Goal: Task Accomplishment & Management: Use online tool/utility

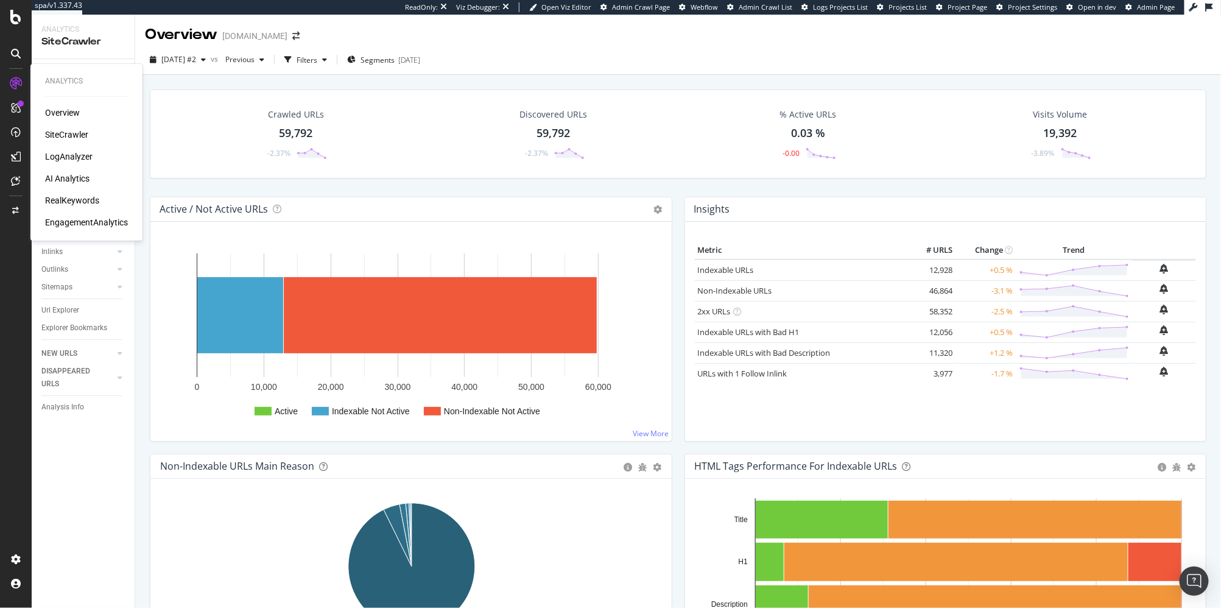
click at [77, 197] on div "RealKeywords" at bounding box center [72, 200] width 54 height 12
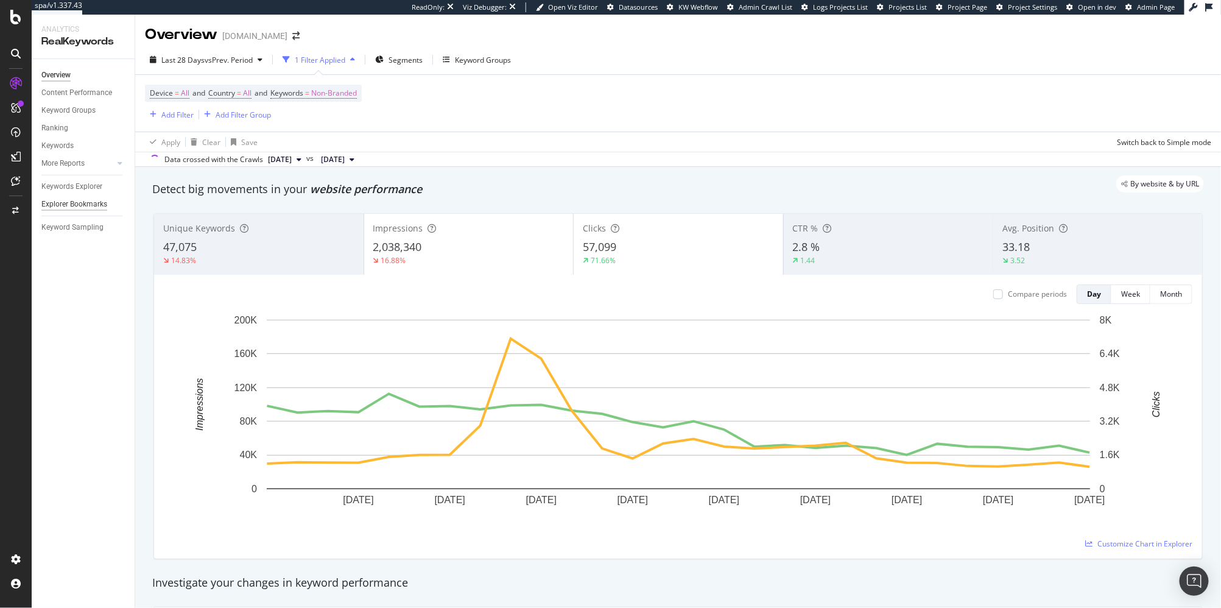
click at [62, 202] on div "Explorer Bookmarks" at bounding box center [74, 204] width 66 height 13
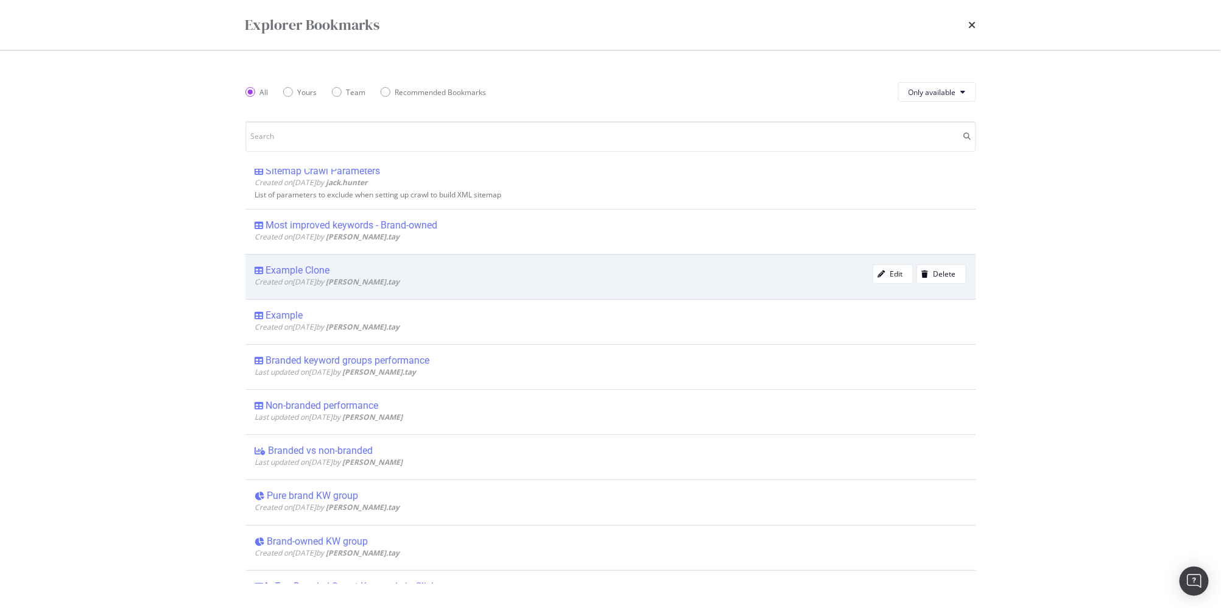
scroll to position [71, 0]
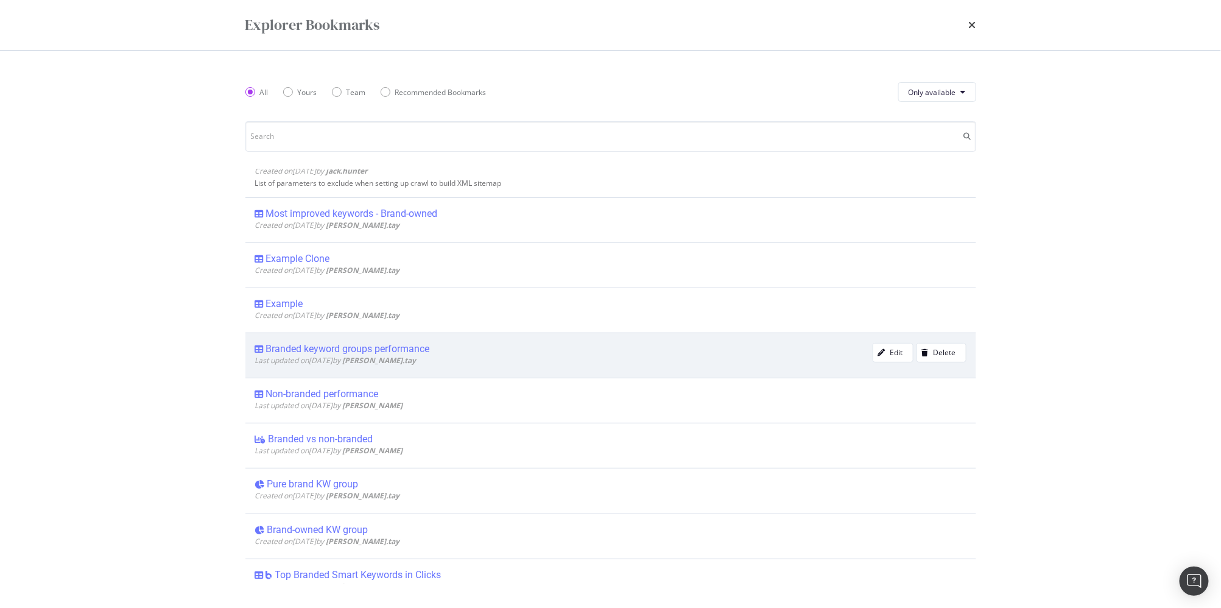
click at [340, 351] on div "Branded keyword groups performance" at bounding box center [348, 349] width 164 height 12
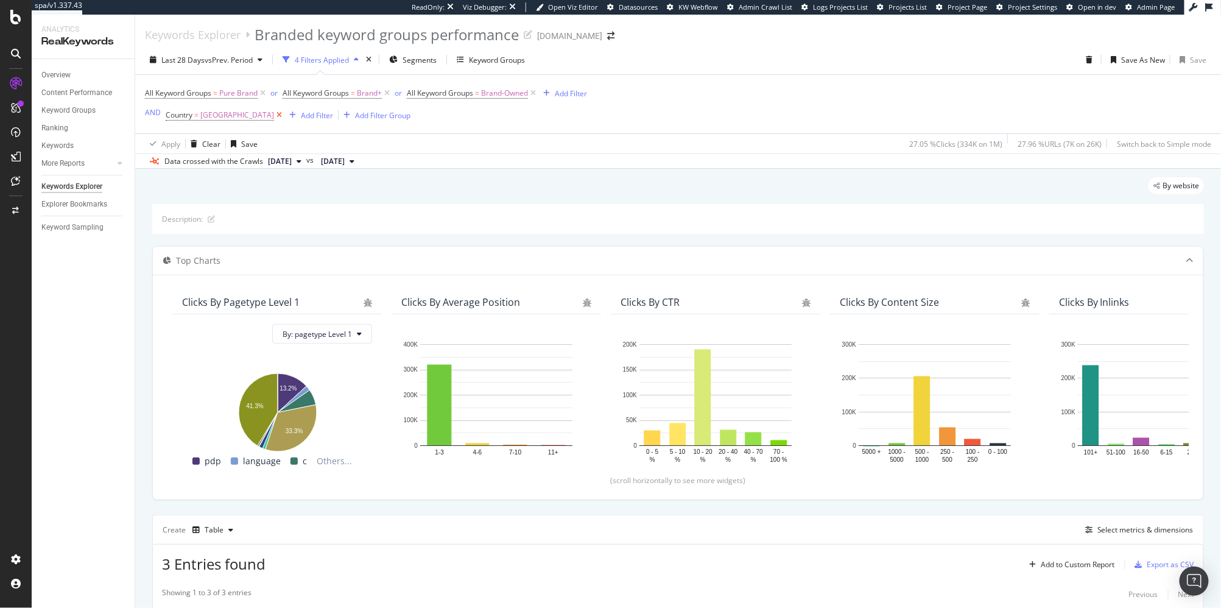
click at [284, 115] on icon at bounding box center [279, 115] width 10 height 12
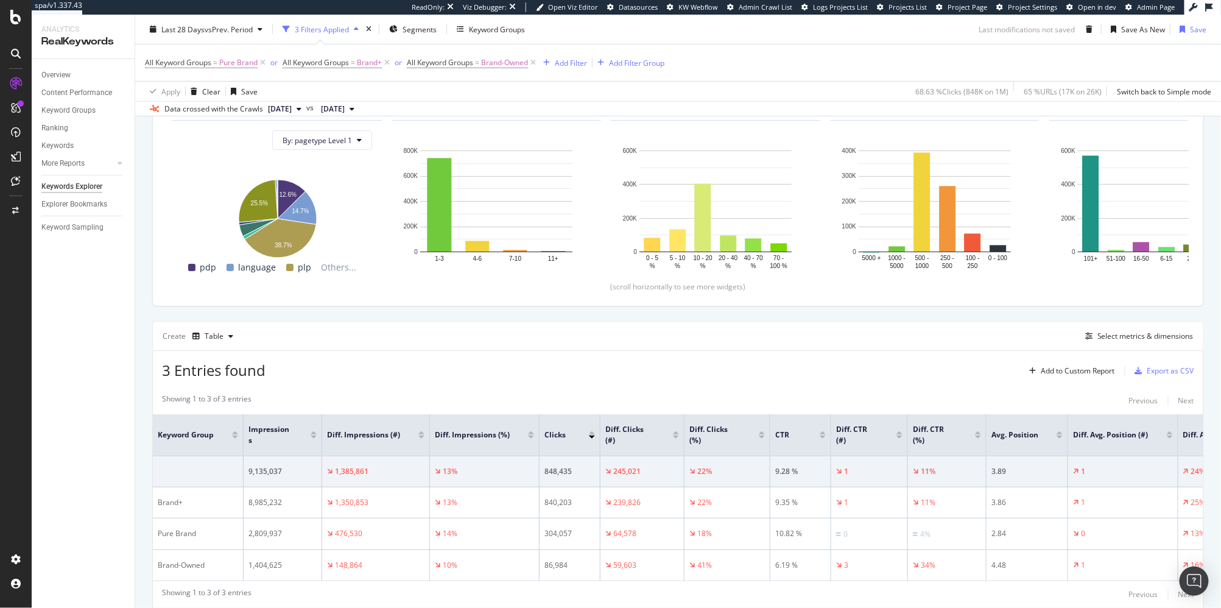
scroll to position [211, 0]
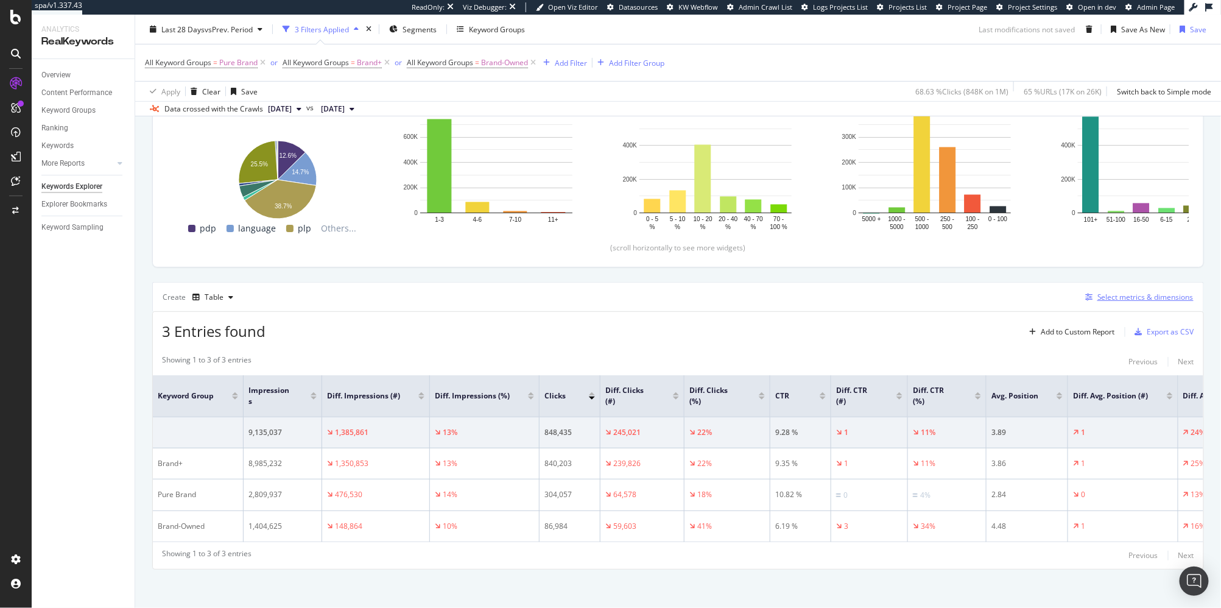
click at [1148, 292] on div "Select metrics & dimensions" at bounding box center [1146, 297] width 96 height 10
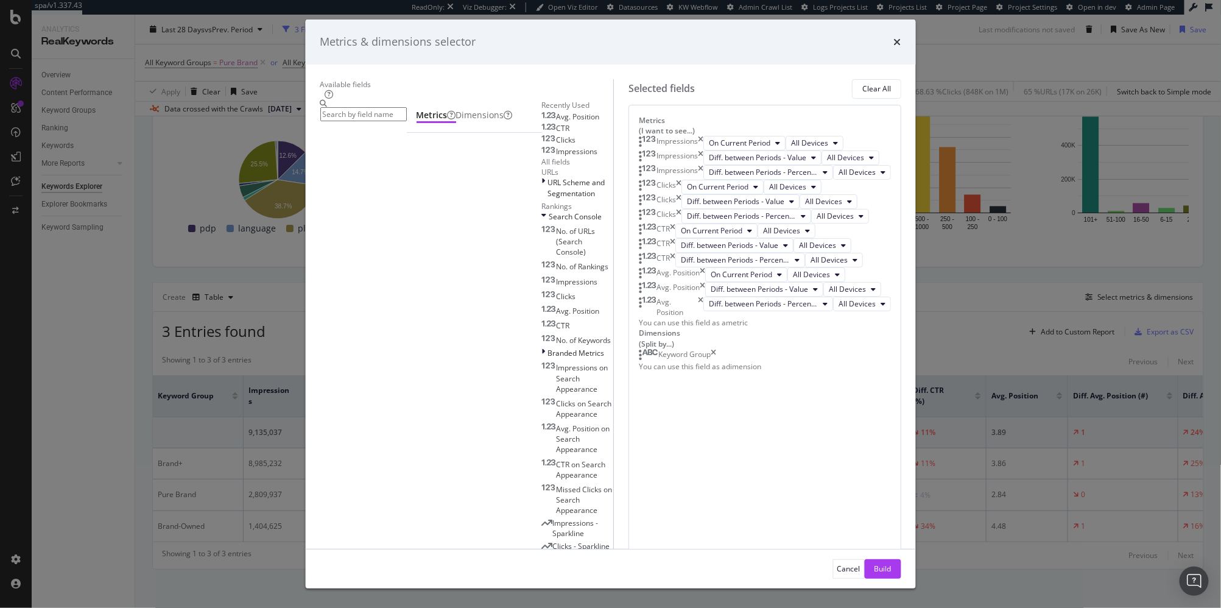
scroll to position [318, 0]
click at [716, 361] on icon "times" at bounding box center [713, 355] width 5 height 12
click at [406, 121] on input "modal" at bounding box center [363, 114] width 86 height 14
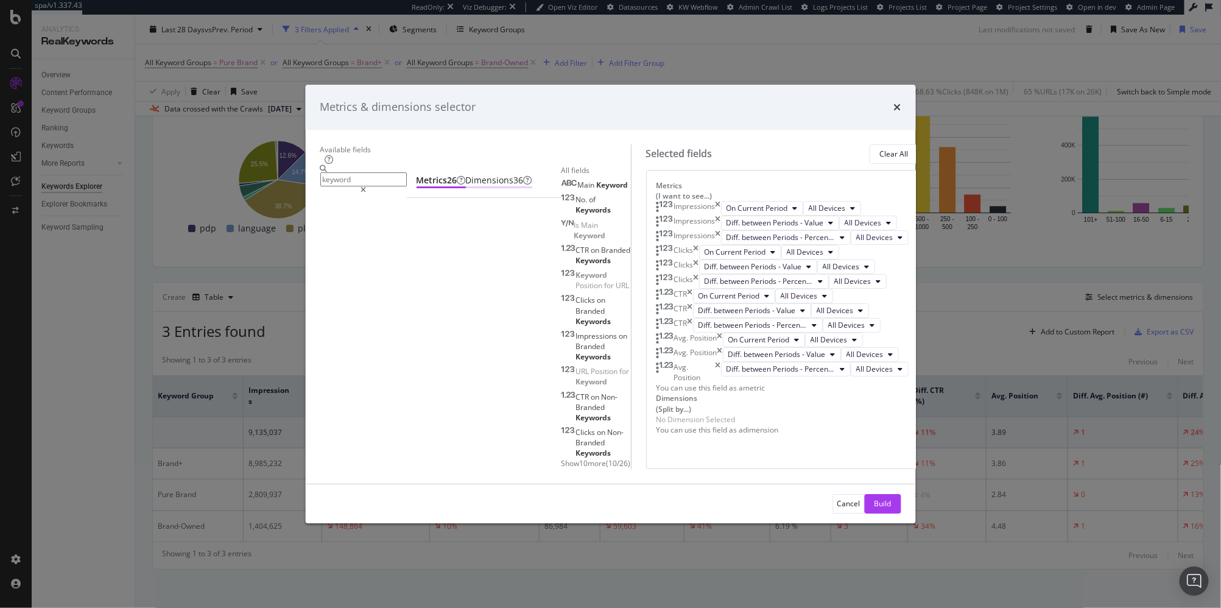
type input "keyword"
click at [492, 186] on div "Dimensions 36" at bounding box center [498, 180] width 66 height 12
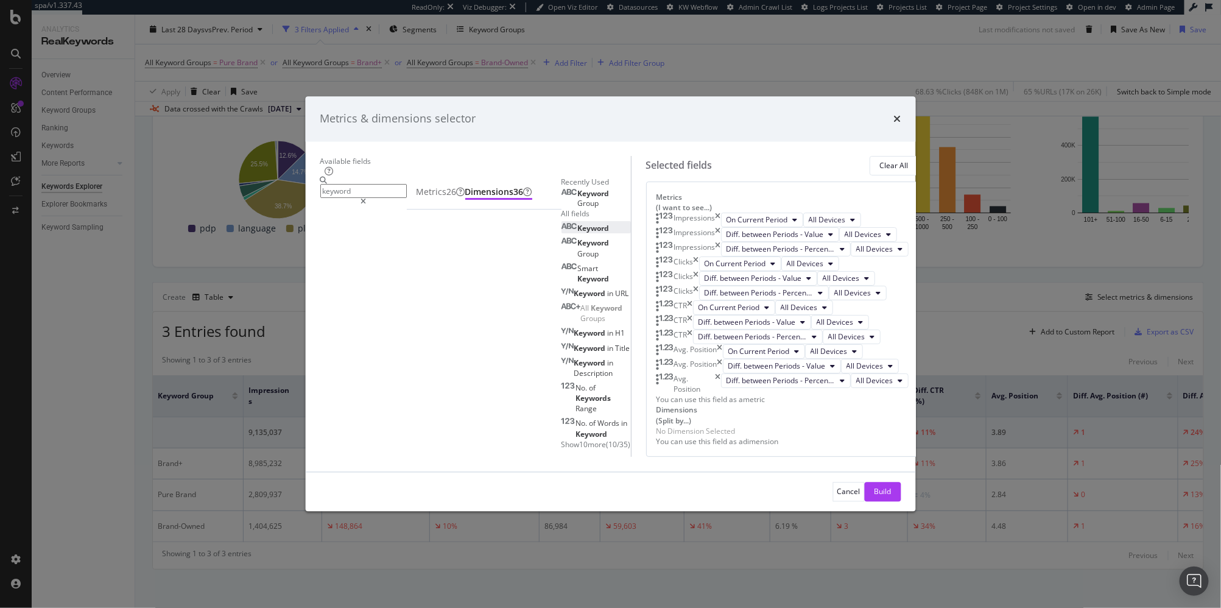
click at [561, 284] on div "Keyword Keyword Group Smart Keyword Keyword in URL All Keyword Groups Keyword i…" at bounding box center [595, 336] width 69 height 228
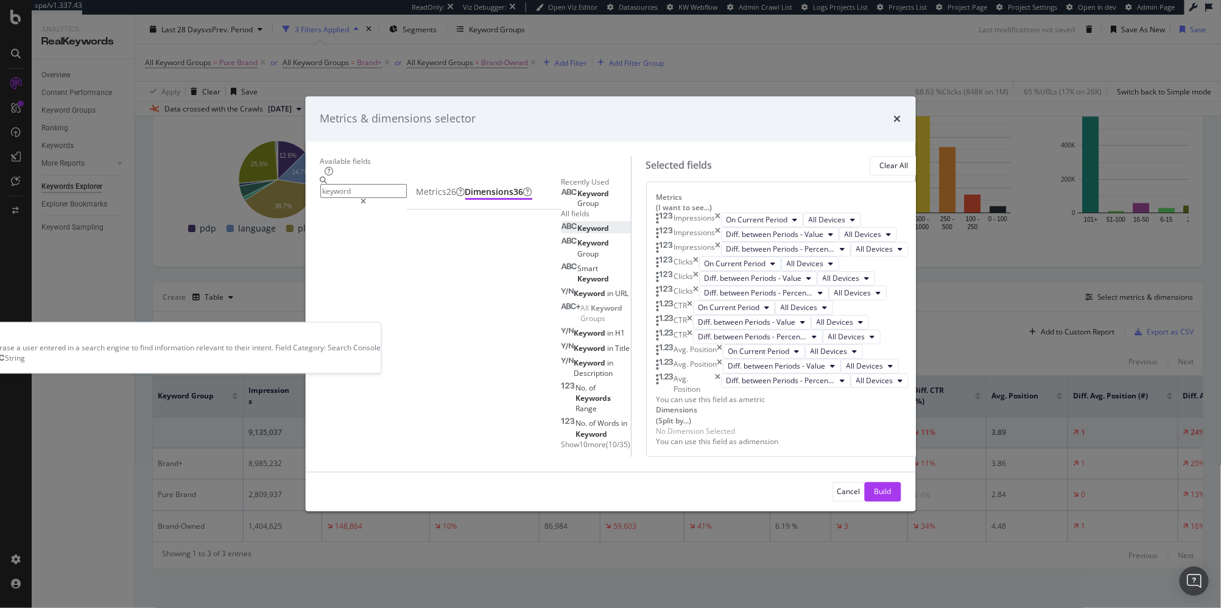
click at [561, 234] on div "Keyword" at bounding box center [585, 229] width 48 height 10
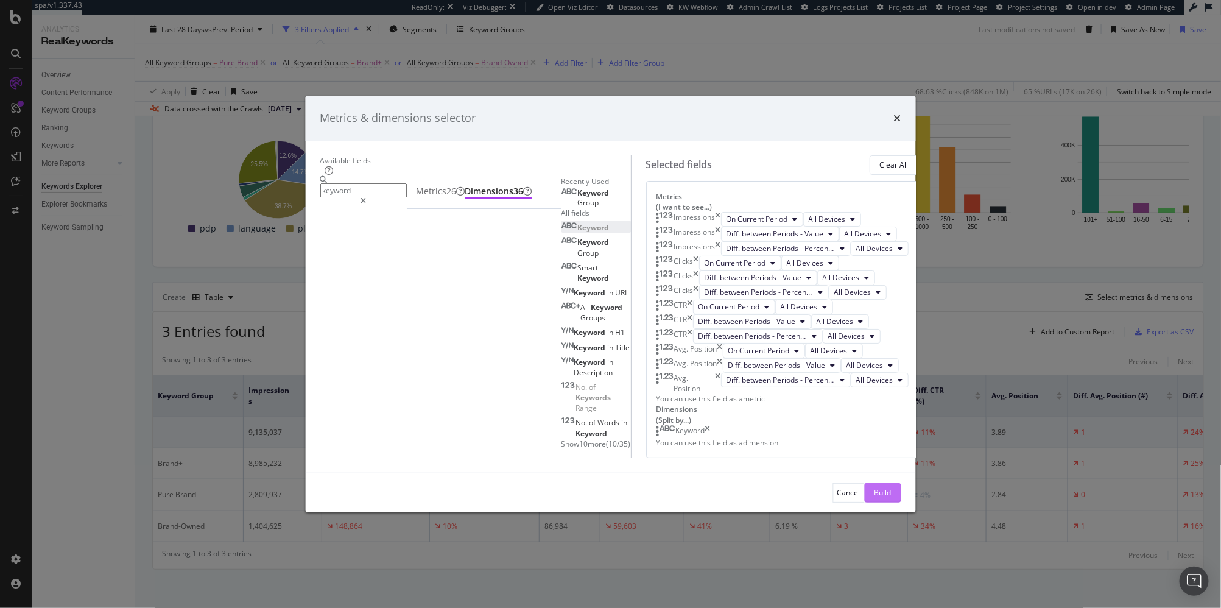
click at [875, 502] on div "Build" at bounding box center [883, 493] width 17 height 18
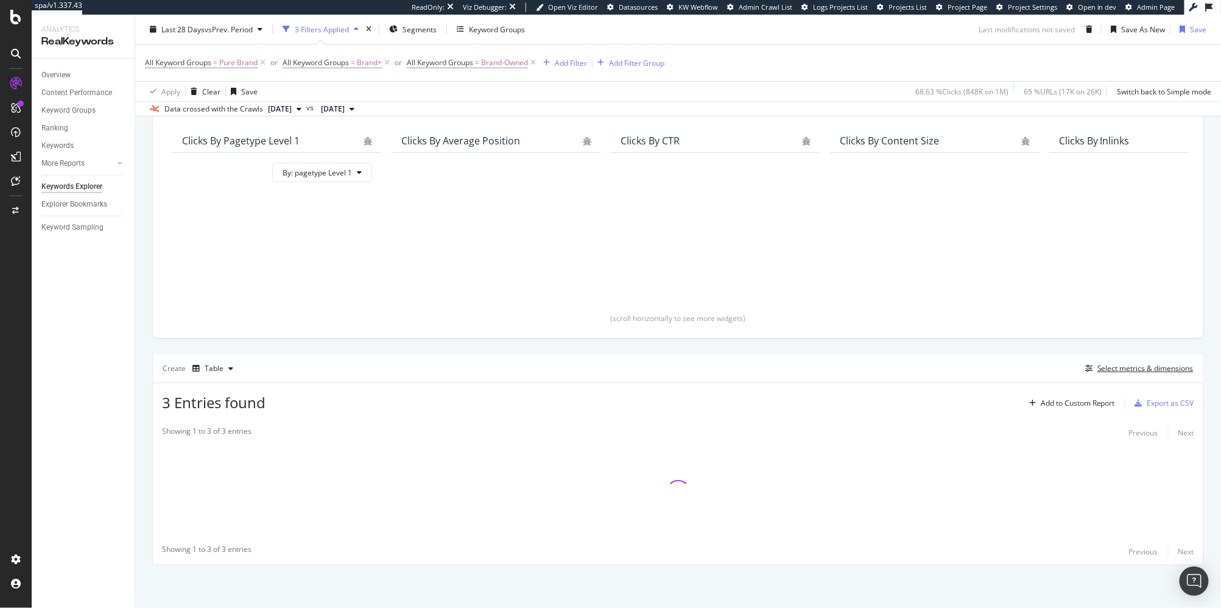
scroll to position [138, 0]
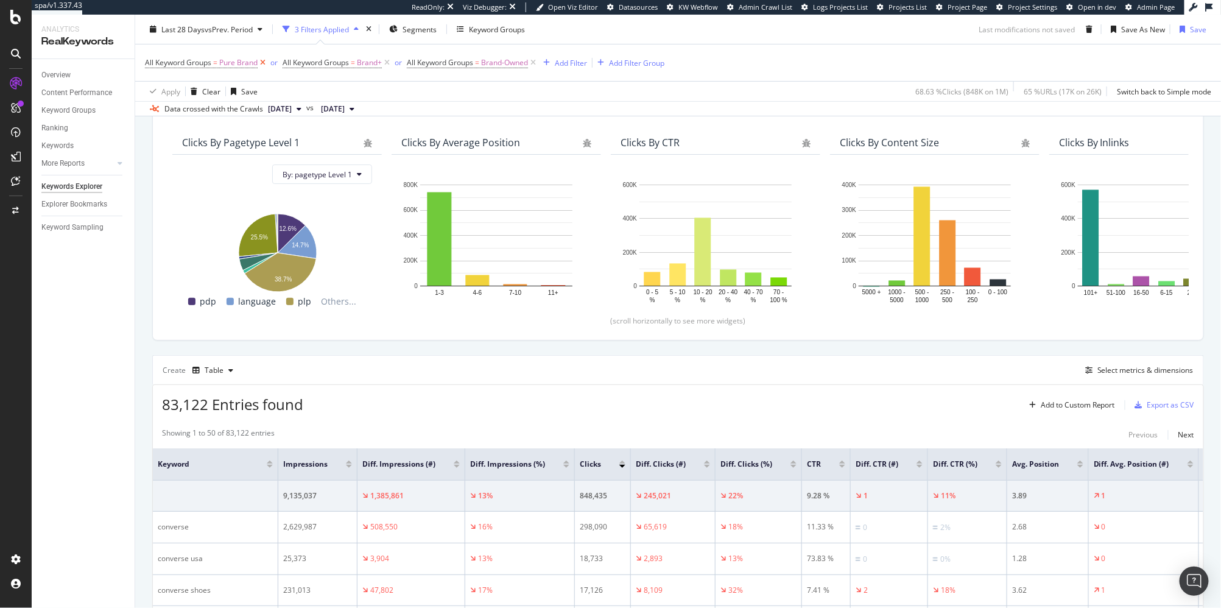
click at [262, 62] on icon at bounding box center [263, 63] width 10 height 12
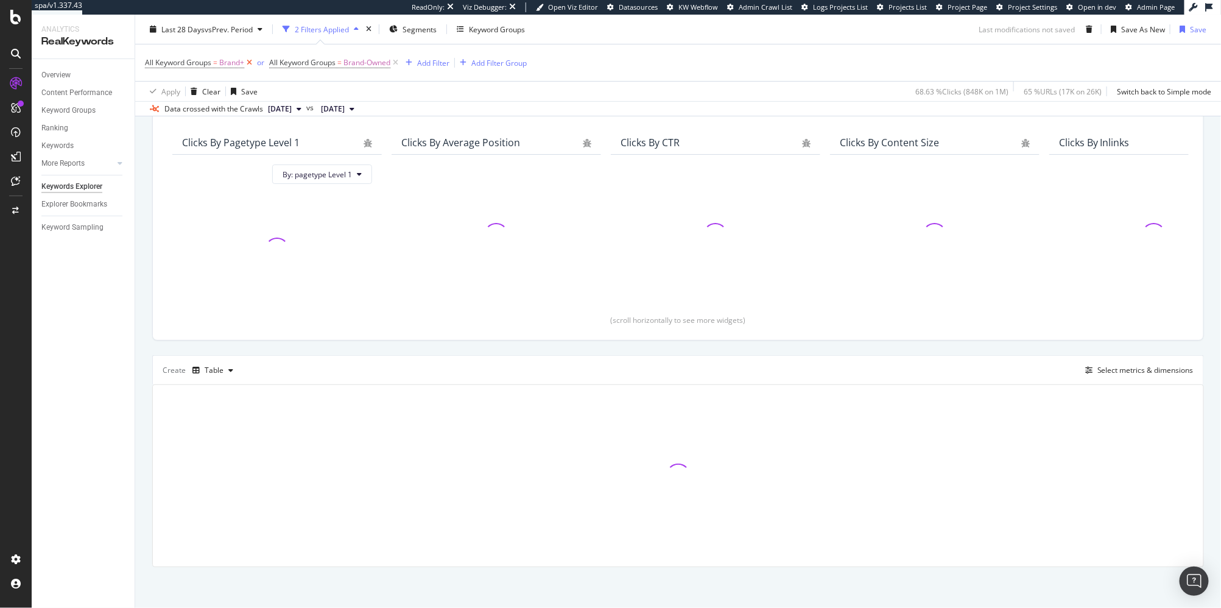
click at [252, 63] on icon at bounding box center [249, 63] width 10 height 12
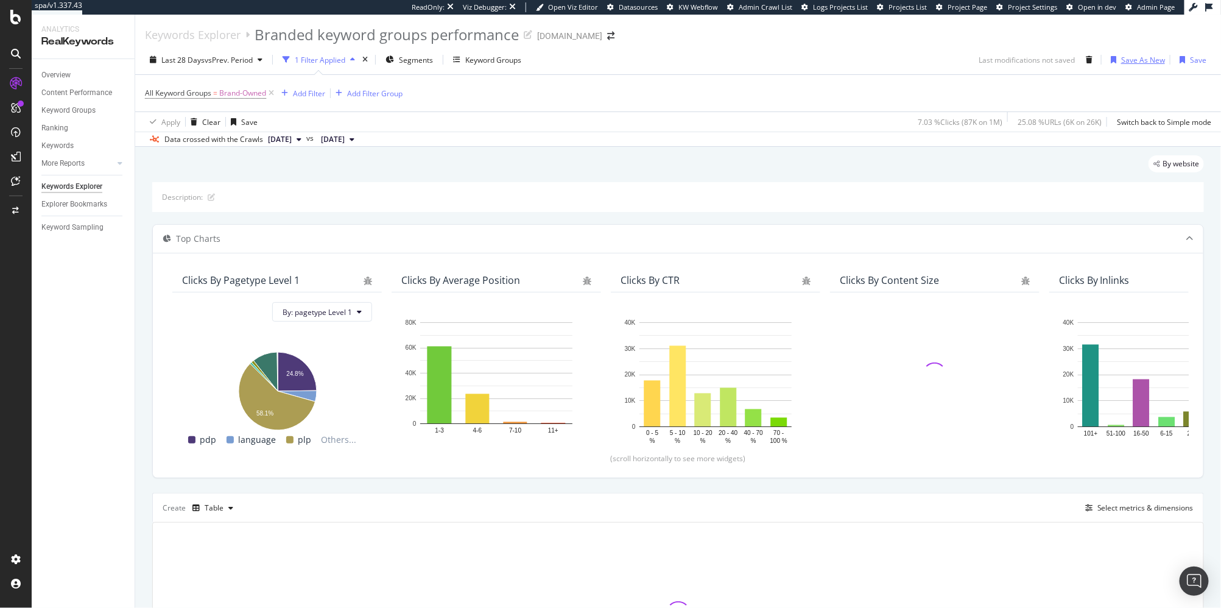
click at [1154, 60] on div "Save As New" at bounding box center [1143, 60] width 44 height 10
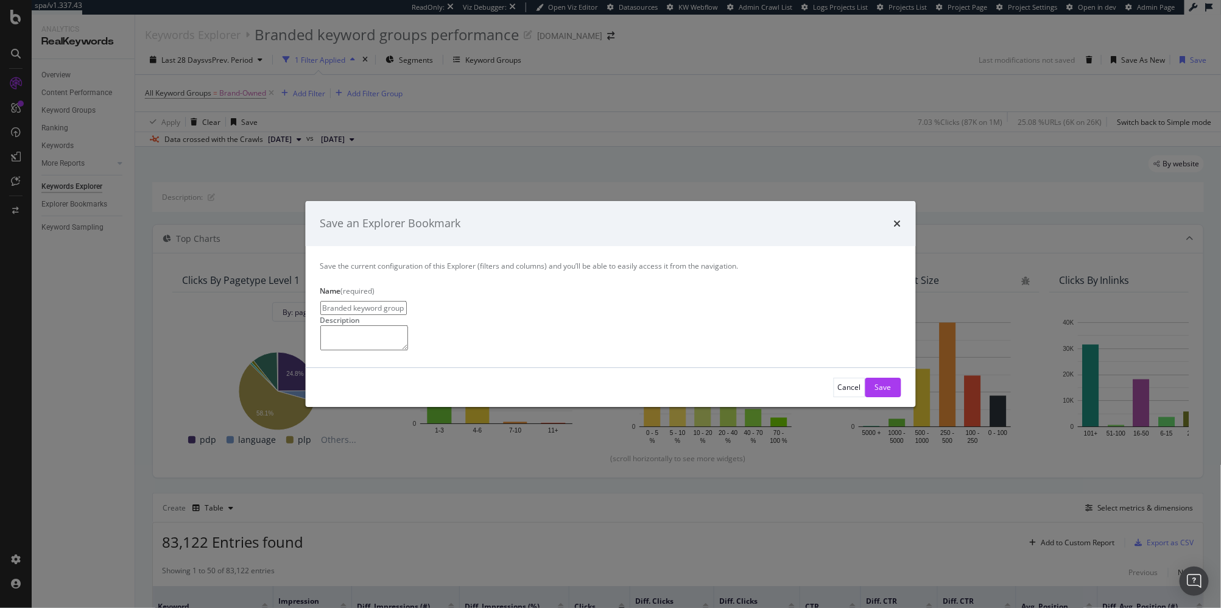
click at [406, 301] on input "Branded keyword groups performance Clone" at bounding box center [363, 308] width 86 height 14
type input "Brand-Owned Keywords"
drag, startPoint x: 817, startPoint y: 437, endPoint x: 793, endPoint y: 418, distance: 30.8
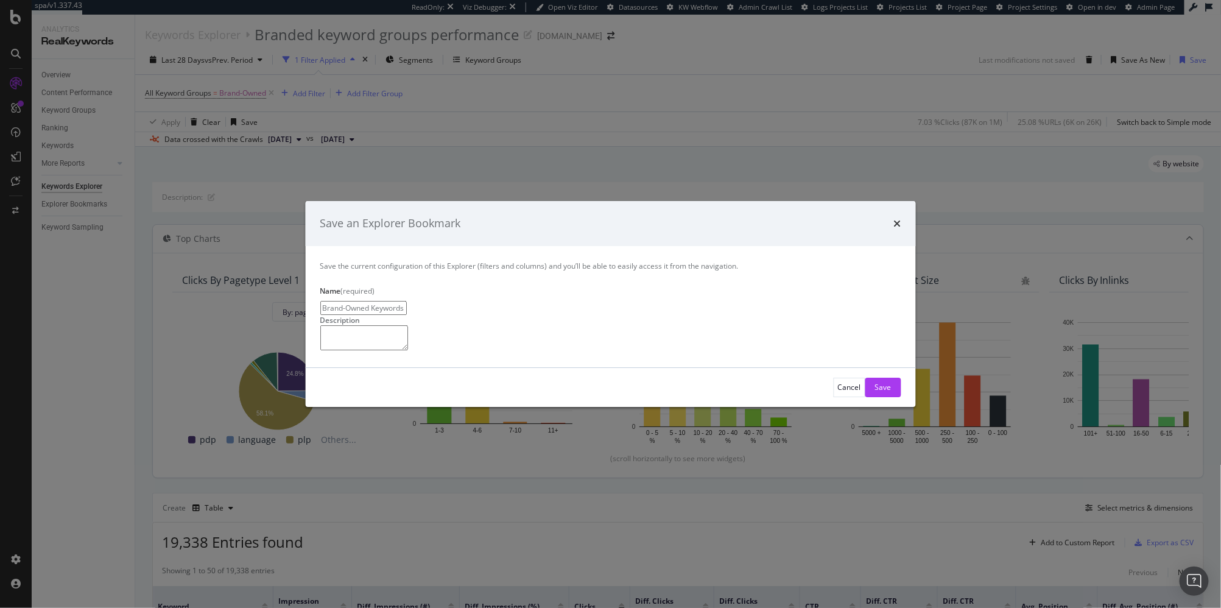
click at [875, 397] on div "Save" at bounding box center [883, 387] width 16 height 18
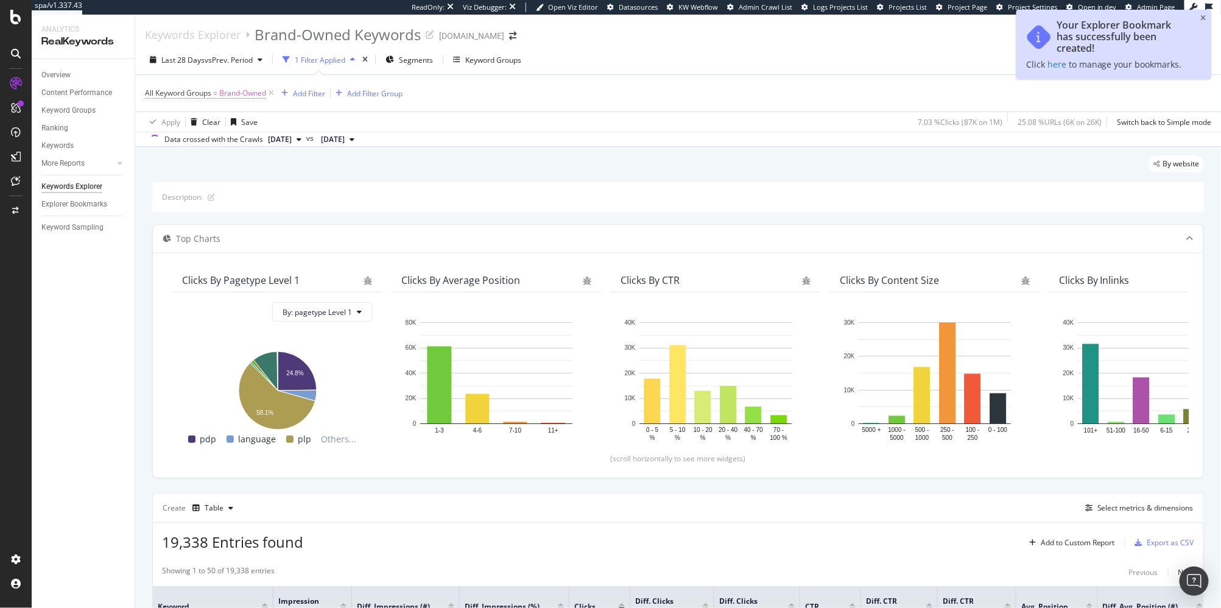
click at [252, 97] on span "Brand-Owned" at bounding box center [242, 93] width 47 height 17
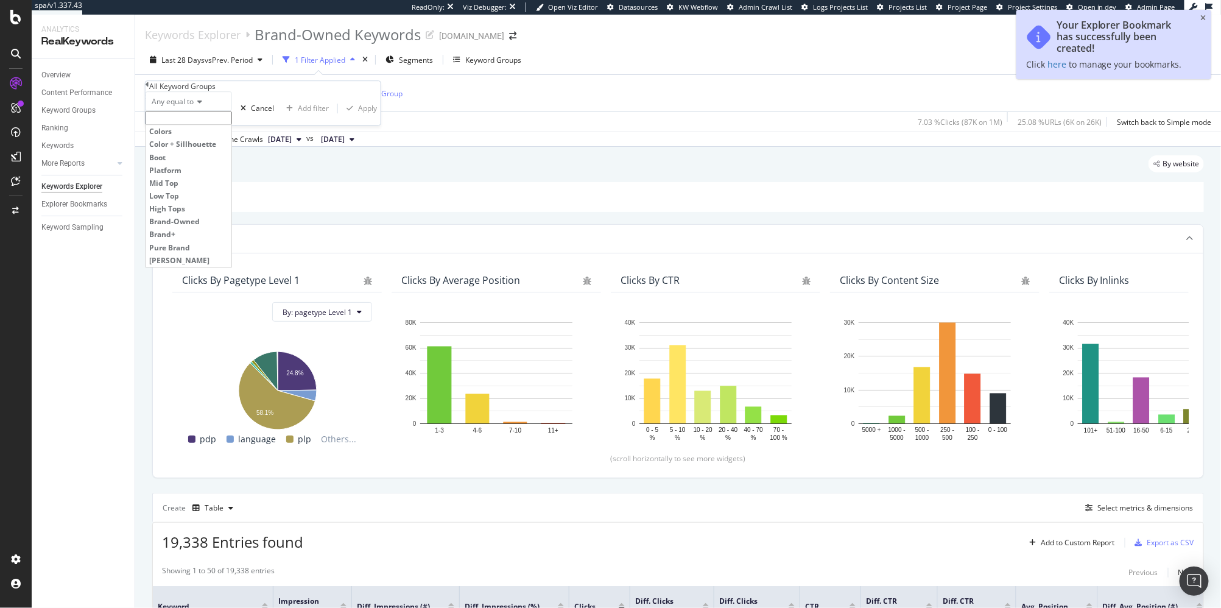
click at [232, 125] on input "text" at bounding box center [189, 118] width 86 height 14
click at [228, 253] on span "Pure Brand" at bounding box center [188, 247] width 79 height 10
type input "Pure Brand"
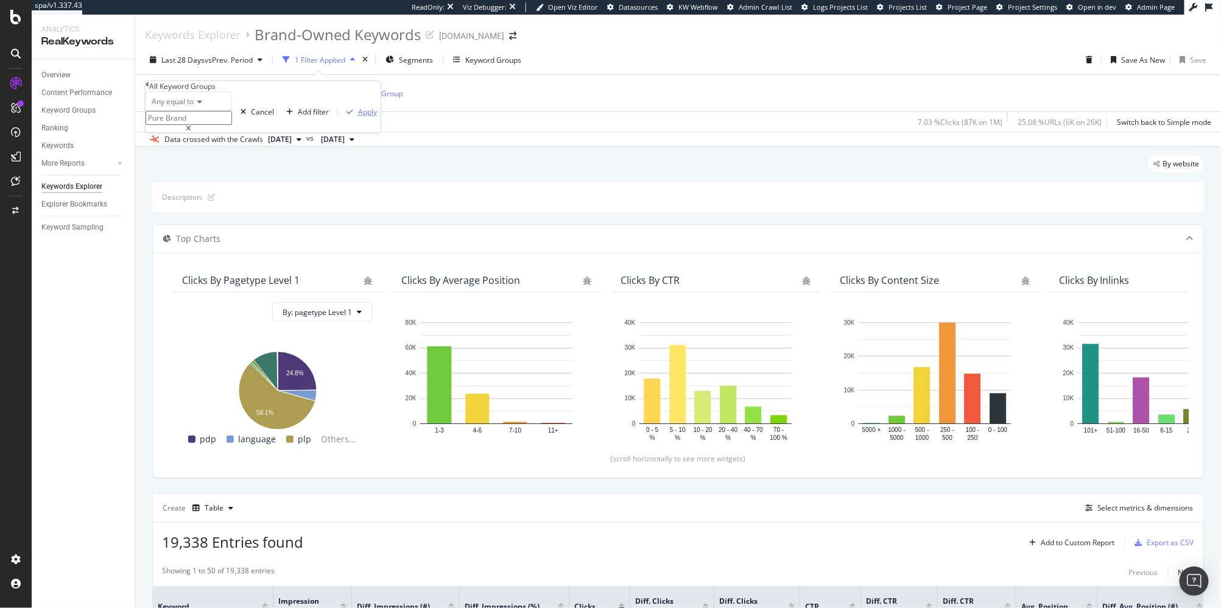
click at [358, 117] on div "Apply" at bounding box center [367, 112] width 19 height 10
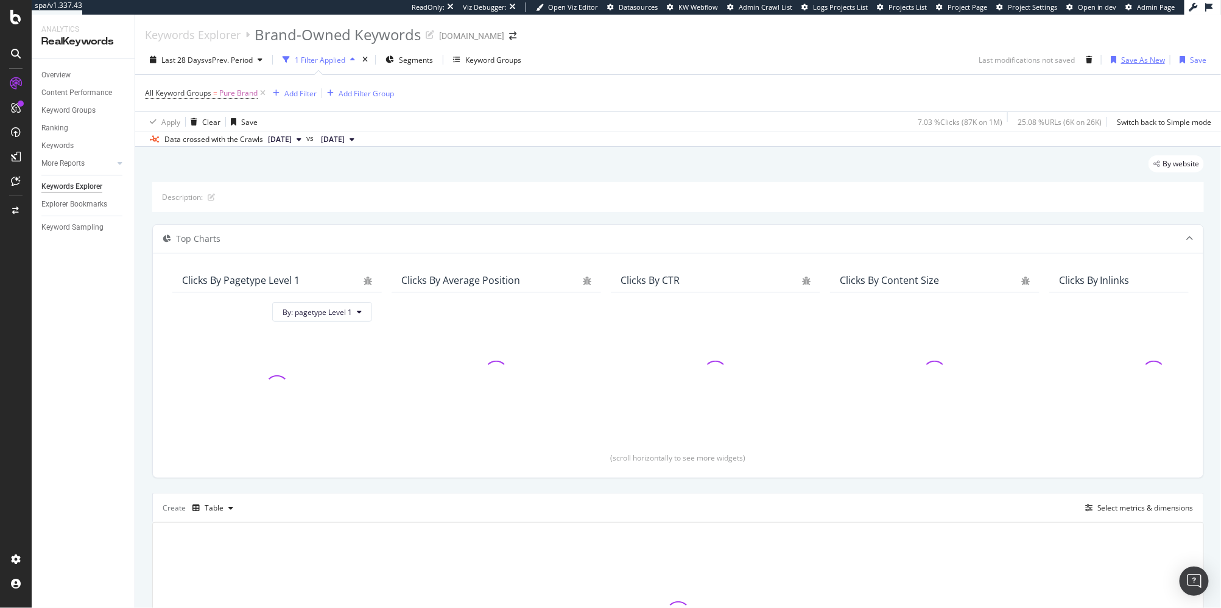
click at [1129, 57] on div "Save As New" at bounding box center [1143, 60] width 44 height 10
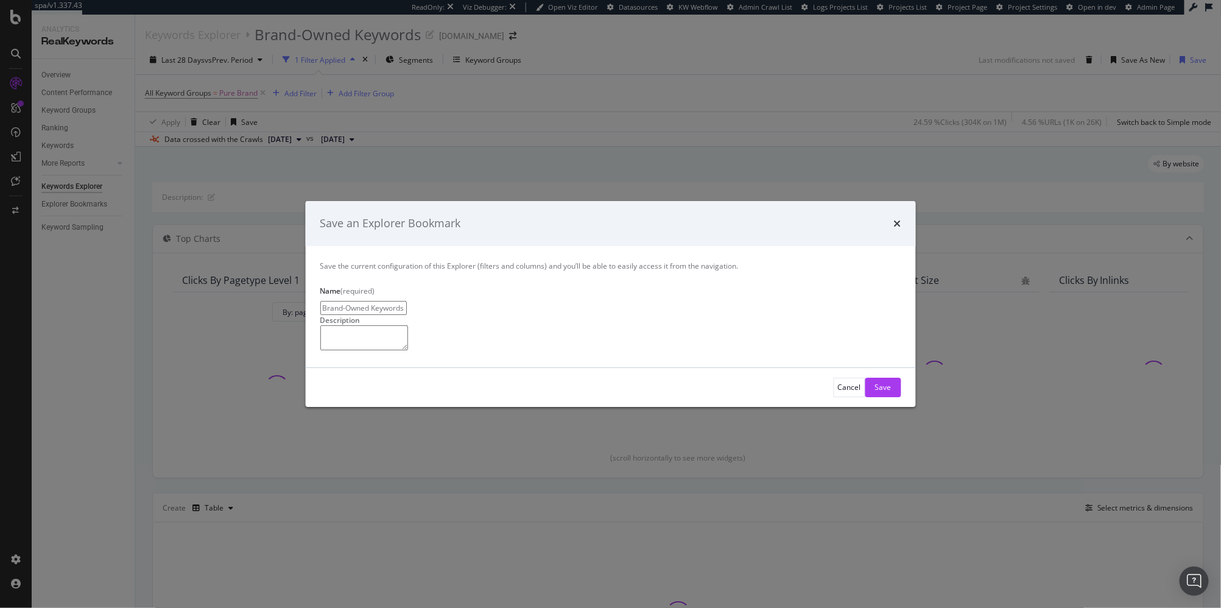
click at [395, 301] on input "Brand-Owned Keywords Clone" at bounding box center [363, 308] width 86 height 14
click at [406, 301] on input "Brand-Owned Keywords Clone" at bounding box center [363, 308] width 86 height 14
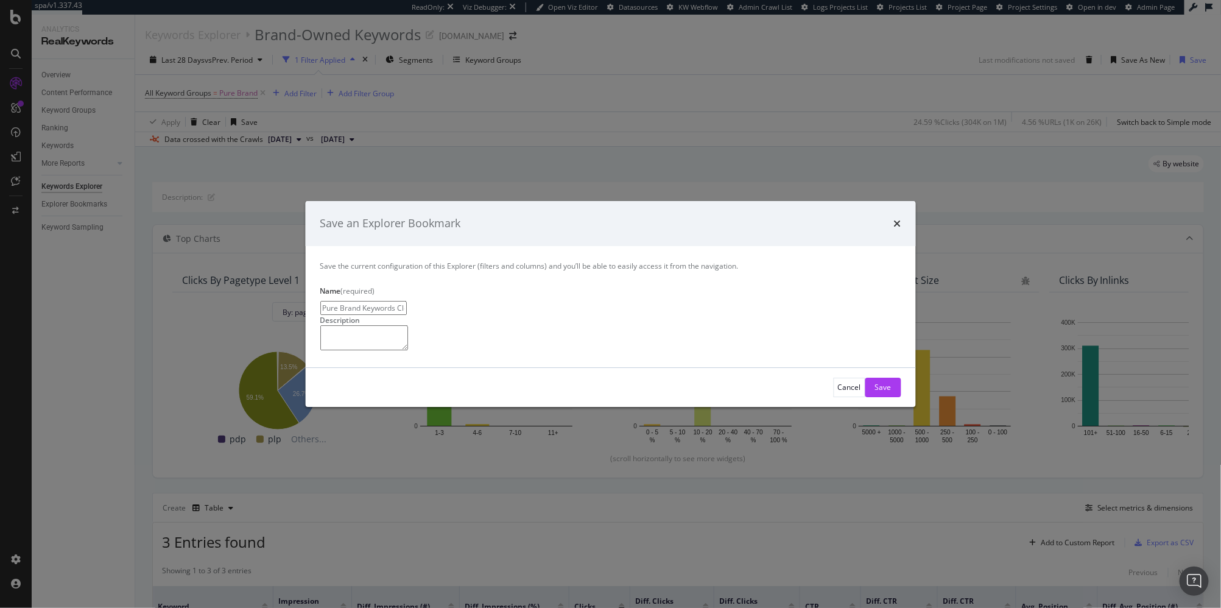
click at [406, 301] on input "Pure Brand Keywords Clone" at bounding box center [363, 308] width 86 height 14
type input "Pure Brand Keywords"
click at [822, 407] on div "Cancel Save" at bounding box center [610, 387] width 611 height 39
click at [875, 392] on div "Save" at bounding box center [883, 387] width 16 height 10
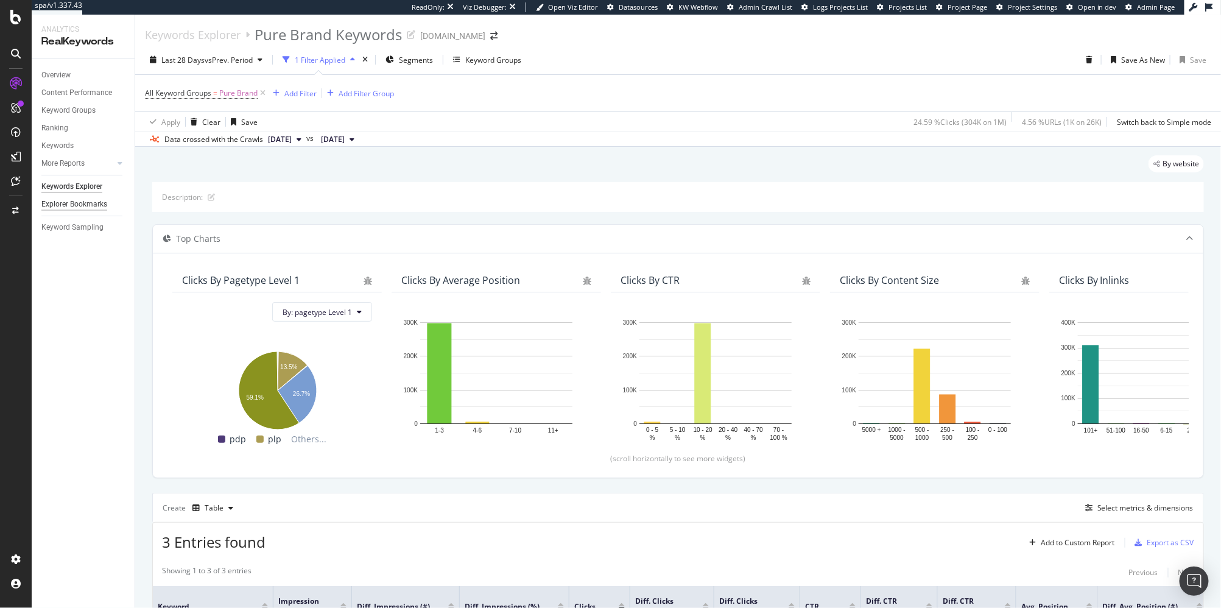
click at [75, 205] on div "Explorer Bookmarks" at bounding box center [74, 204] width 66 height 13
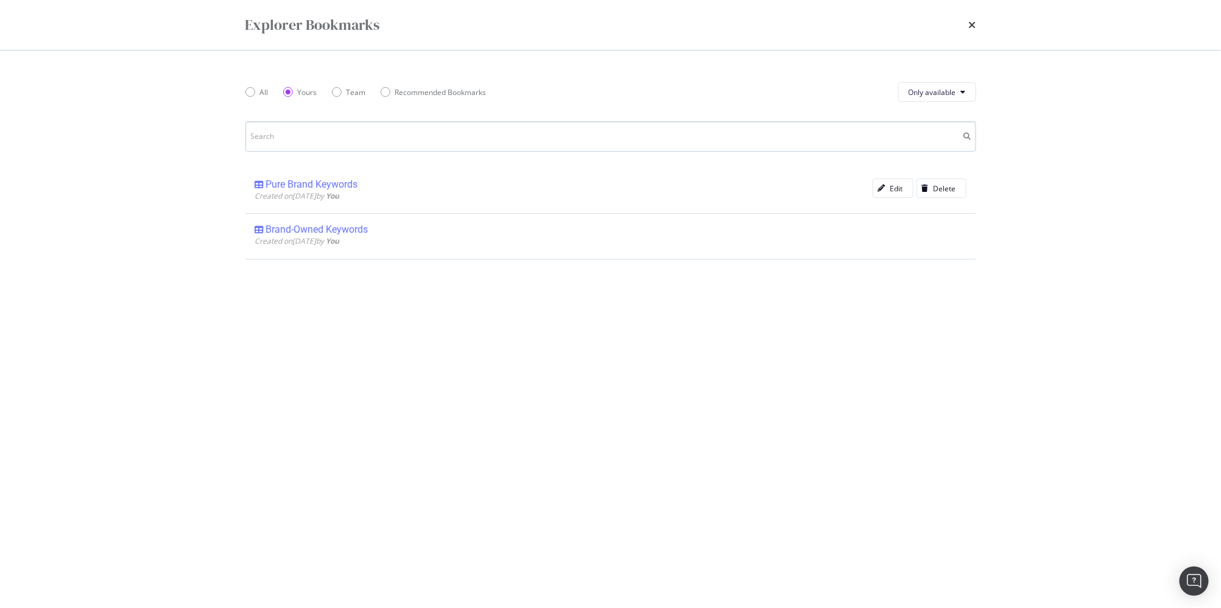
drag, startPoint x: 255, startPoint y: 93, endPoint x: 278, endPoint y: 136, distance: 49.6
click at [255, 93] on div "All" at bounding box center [250, 92] width 10 height 10
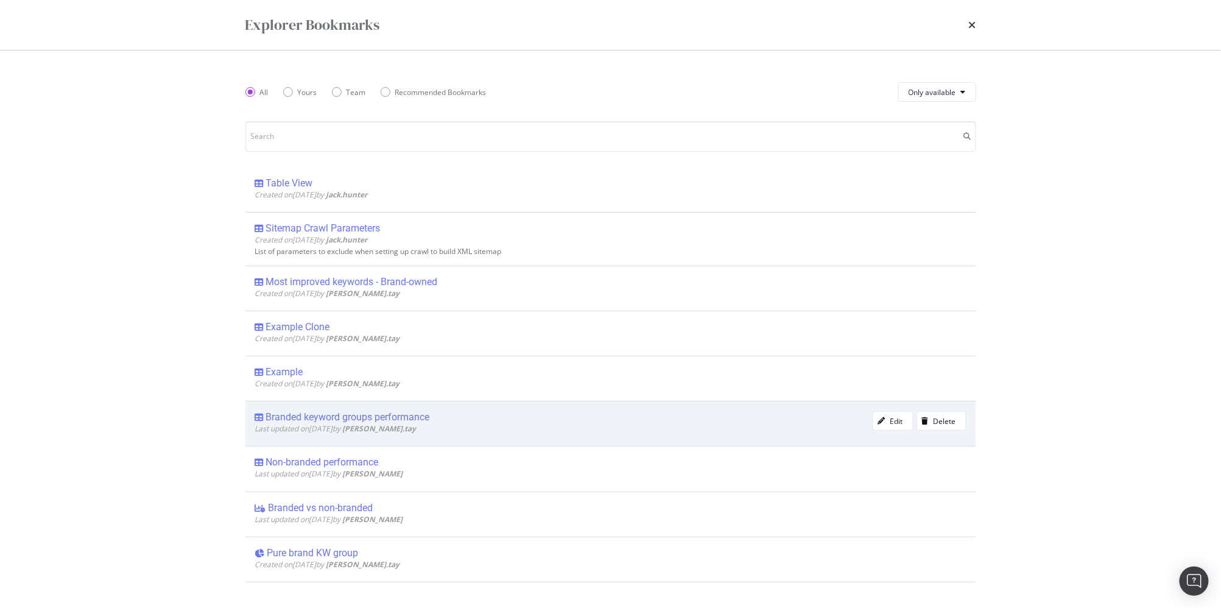
scroll to position [107, 0]
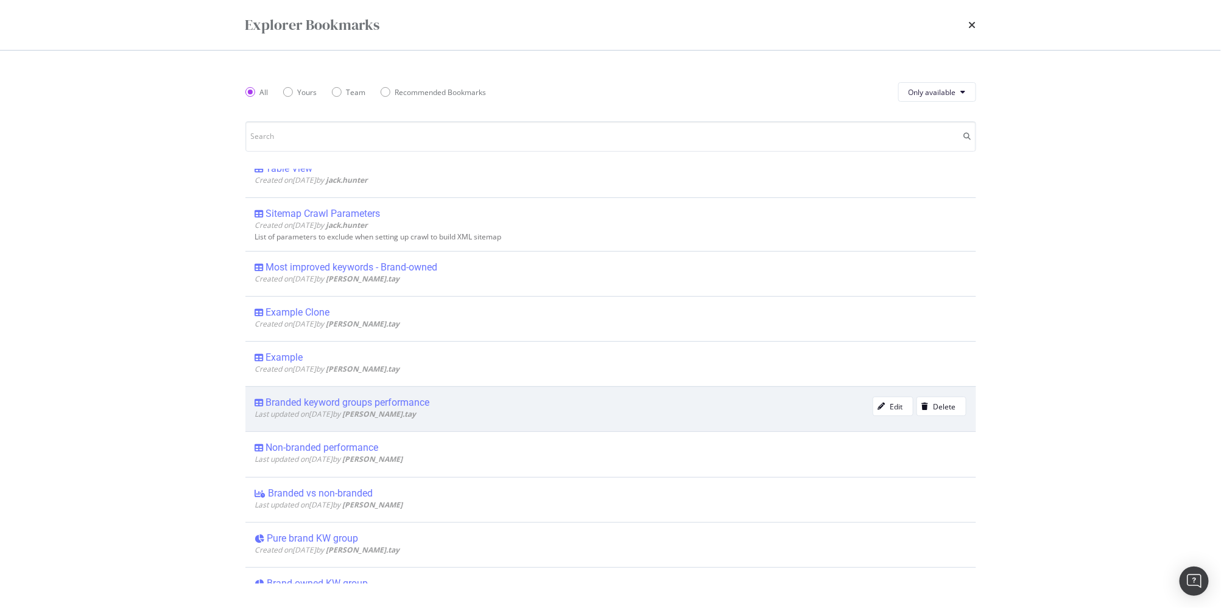
click at [343, 415] on span "Last updated on [DATE] by [PERSON_NAME].tay" at bounding box center [335, 414] width 161 height 10
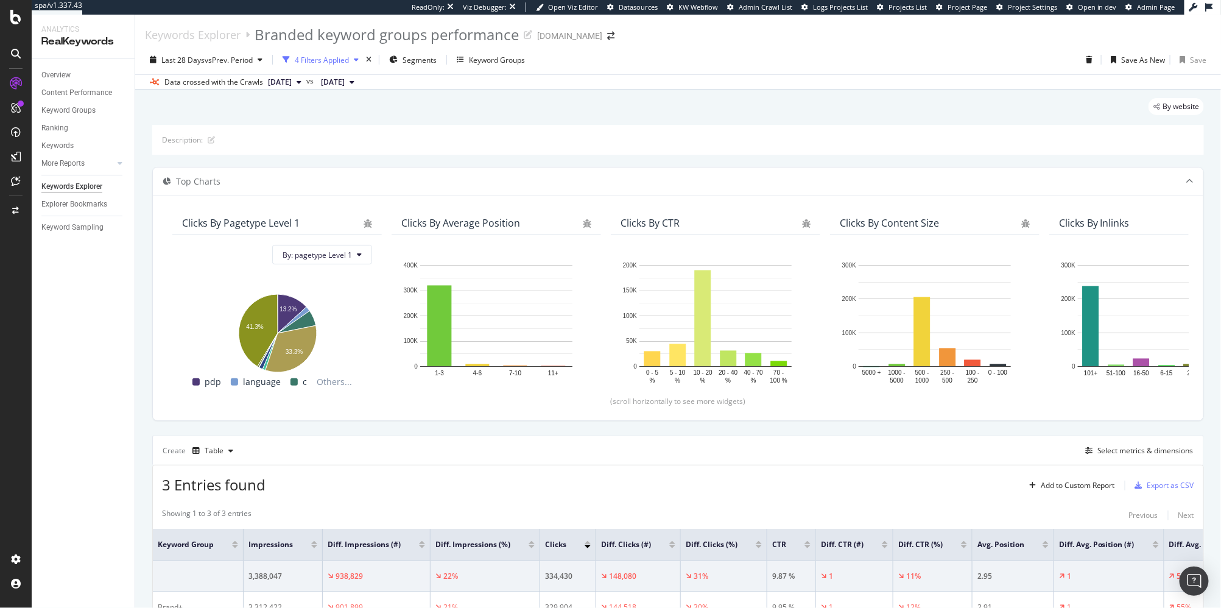
click at [347, 55] on div "4 Filters Applied" at bounding box center [322, 60] width 54 height 10
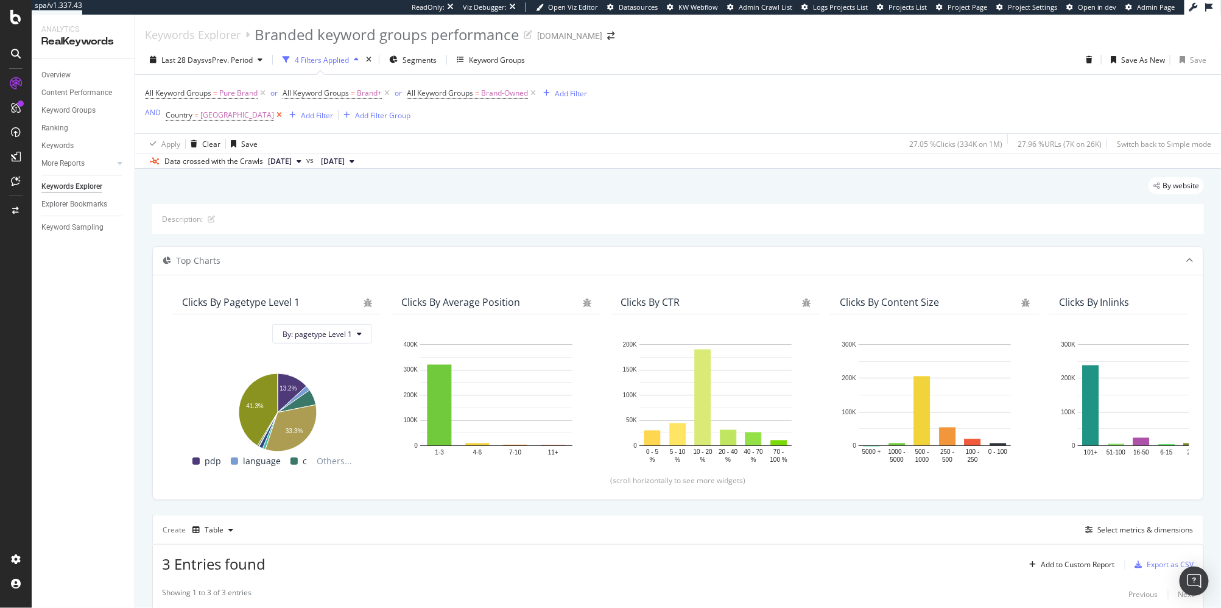
click at [284, 113] on icon at bounding box center [279, 115] width 10 height 12
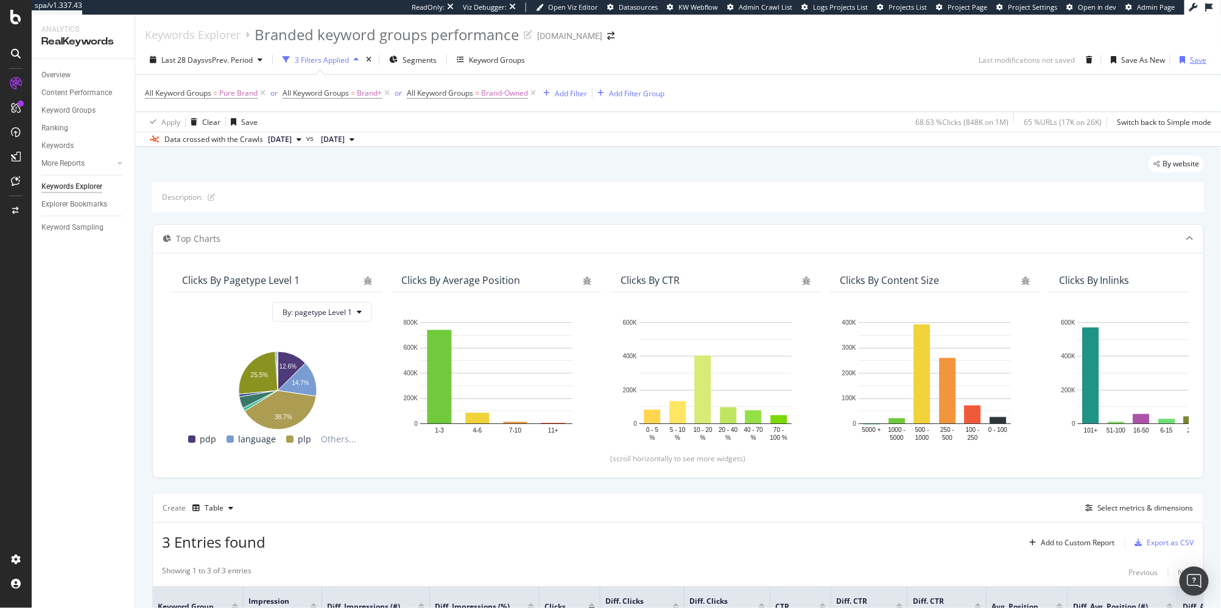
click at [1187, 60] on div "button" at bounding box center [1182, 59] width 15 height 7
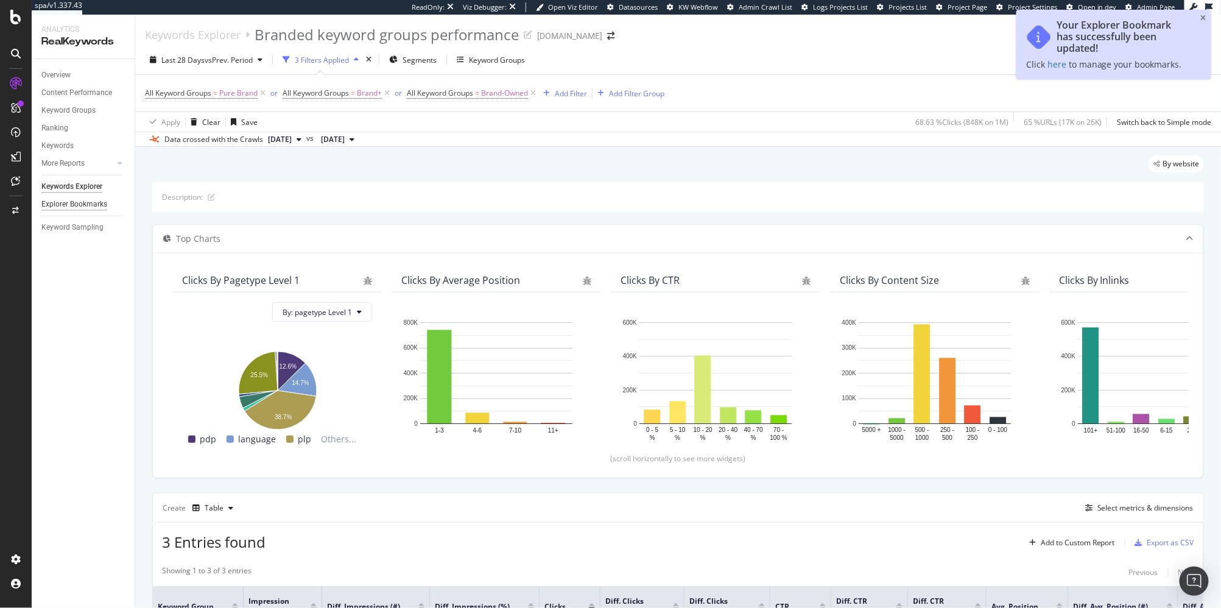
click at [55, 203] on div "Explorer Bookmarks" at bounding box center [74, 204] width 66 height 13
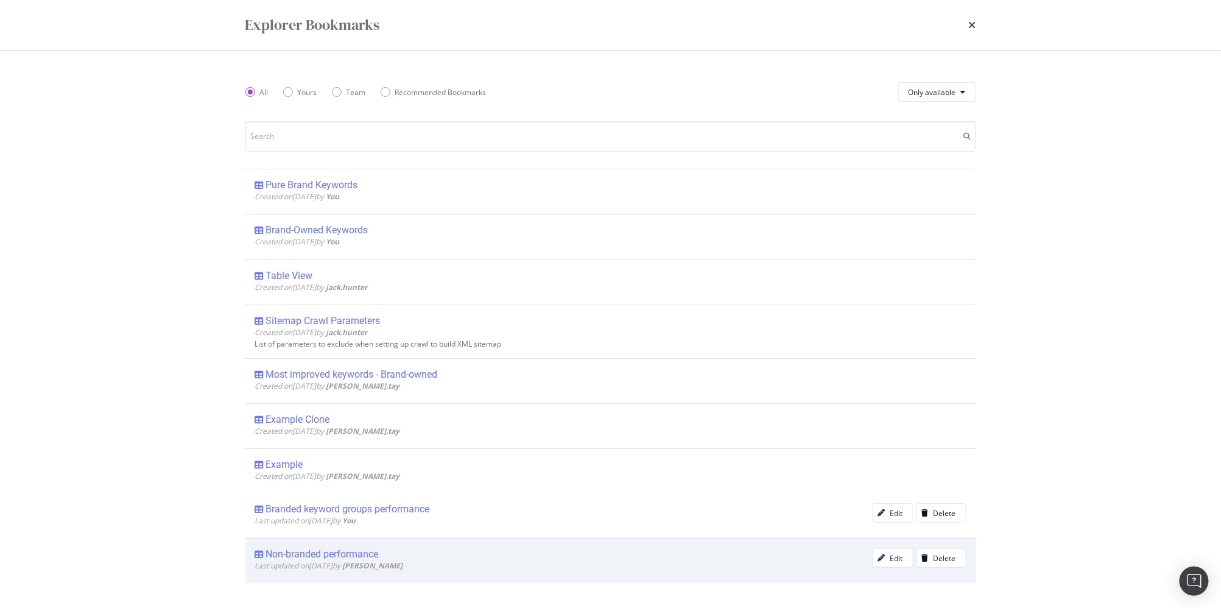
click at [365, 548] on div "Non-branded performance" at bounding box center [322, 554] width 113 height 12
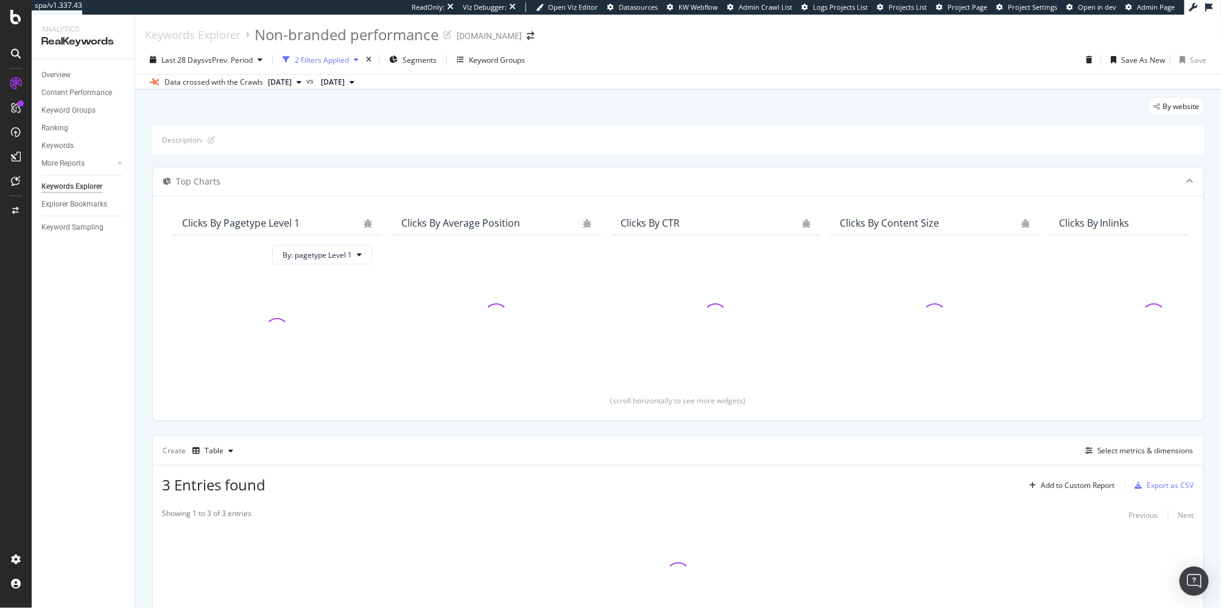
click at [343, 61] on div "2 Filters Applied" at bounding box center [322, 60] width 54 height 10
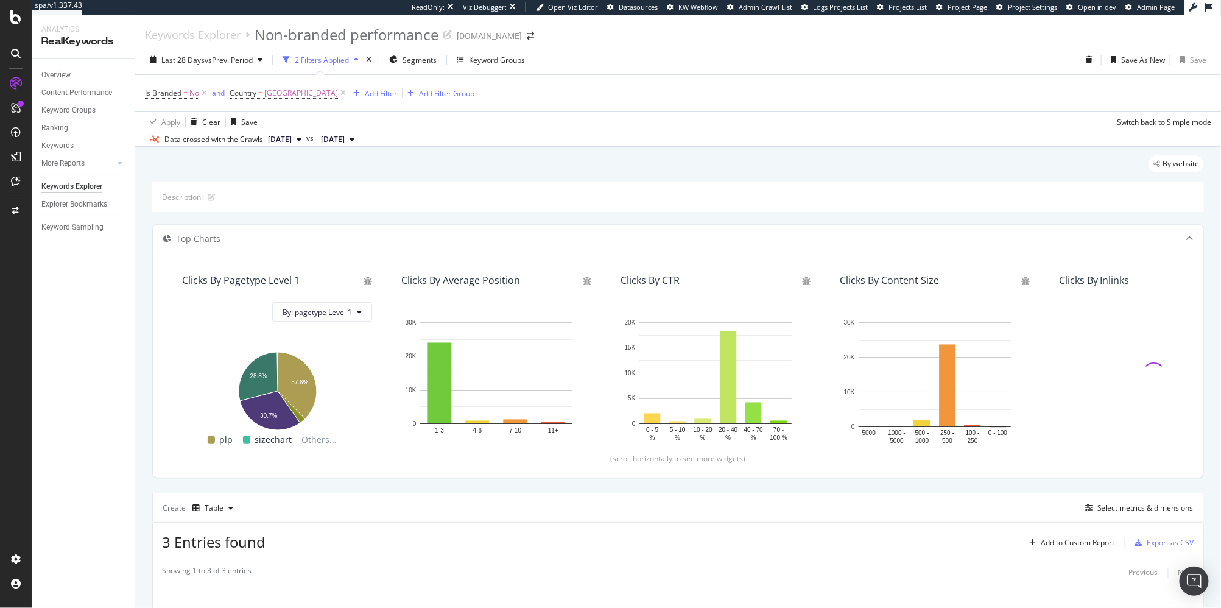
click at [352, 166] on div "By website" at bounding box center [678, 168] width 1052 height 27
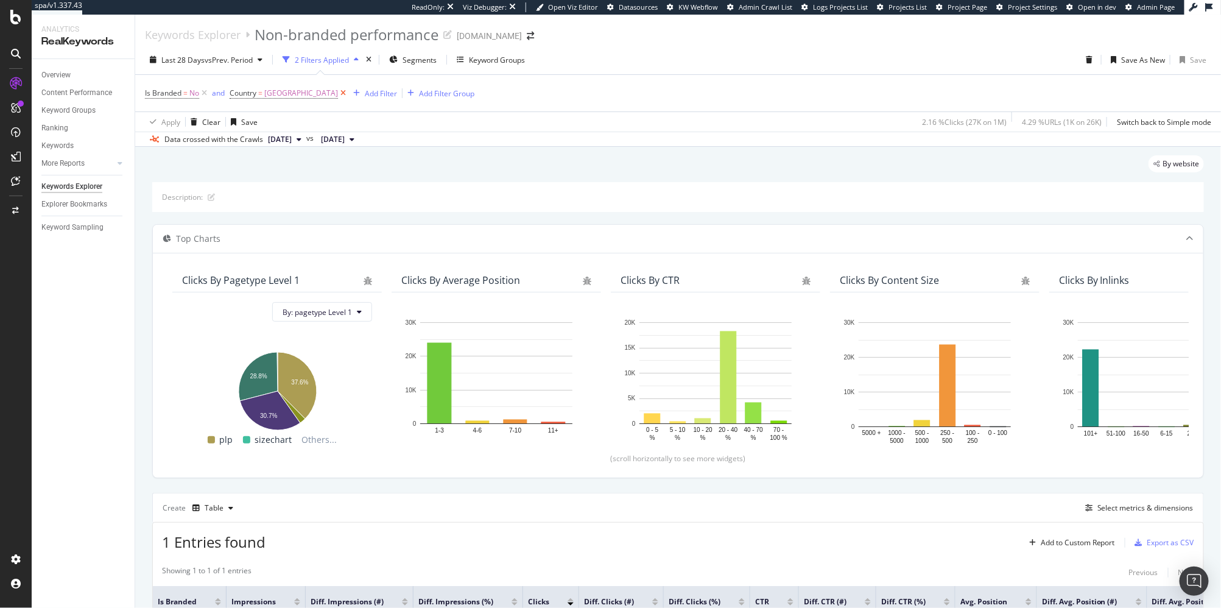
click at [348, 94] on icon at bounding box center [343, 93] width 10 height 12
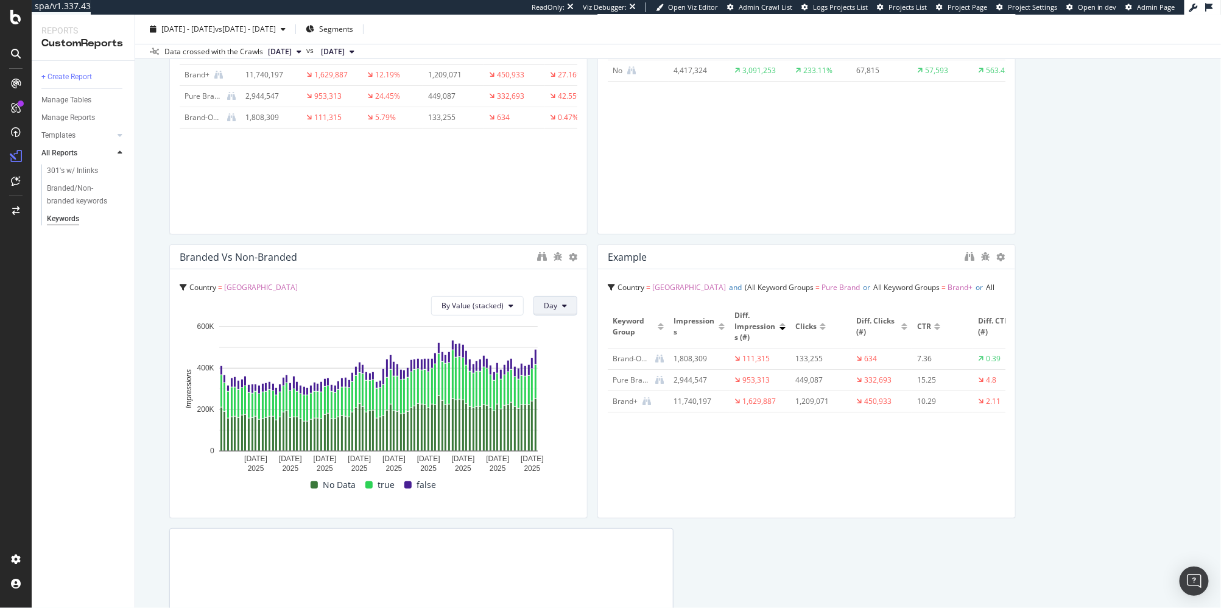
scroll to position [431, 0]
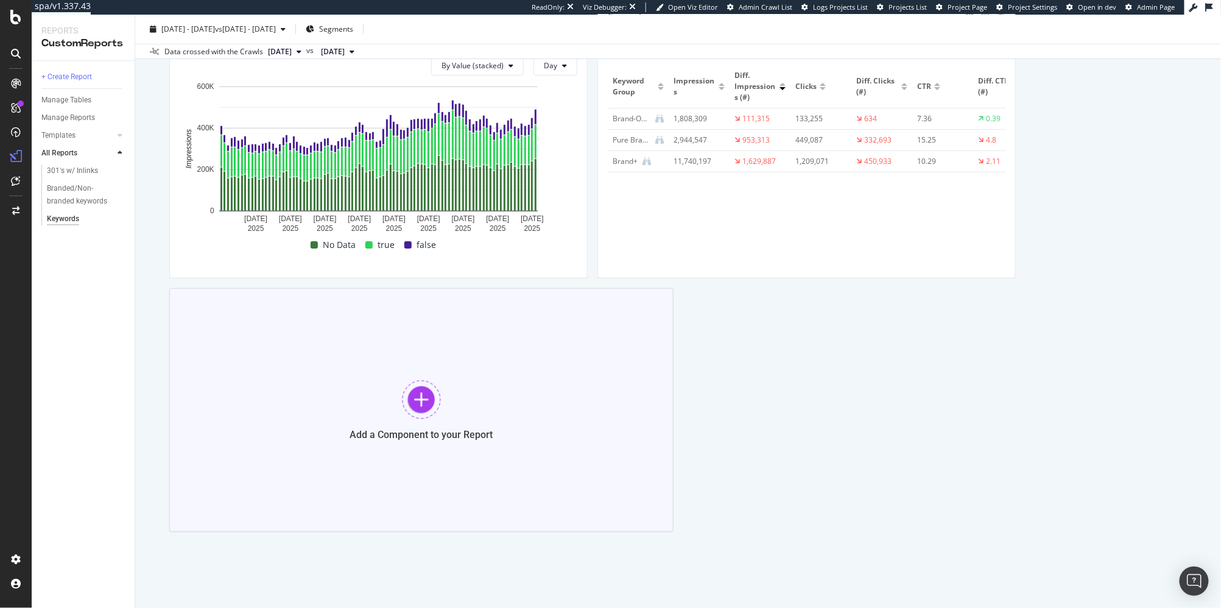
click at [419, 384] on div at bounding box center [421, 399] width 39 height 39
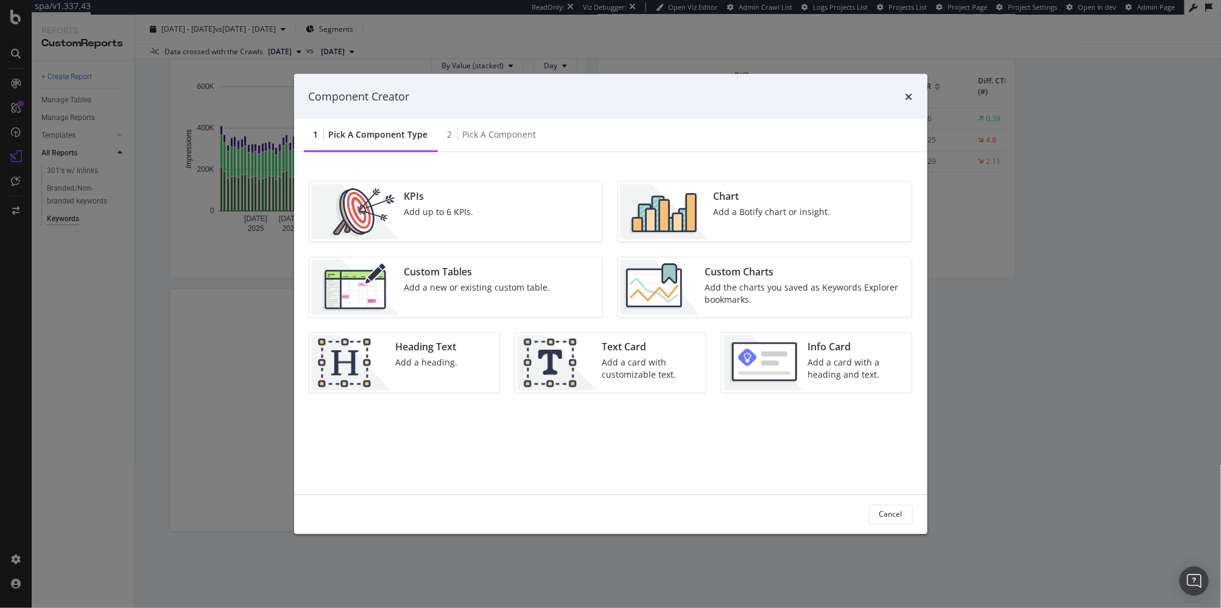
click at [648, 284] on img "modal" at bounding box center [660, 286] width 79 height 55
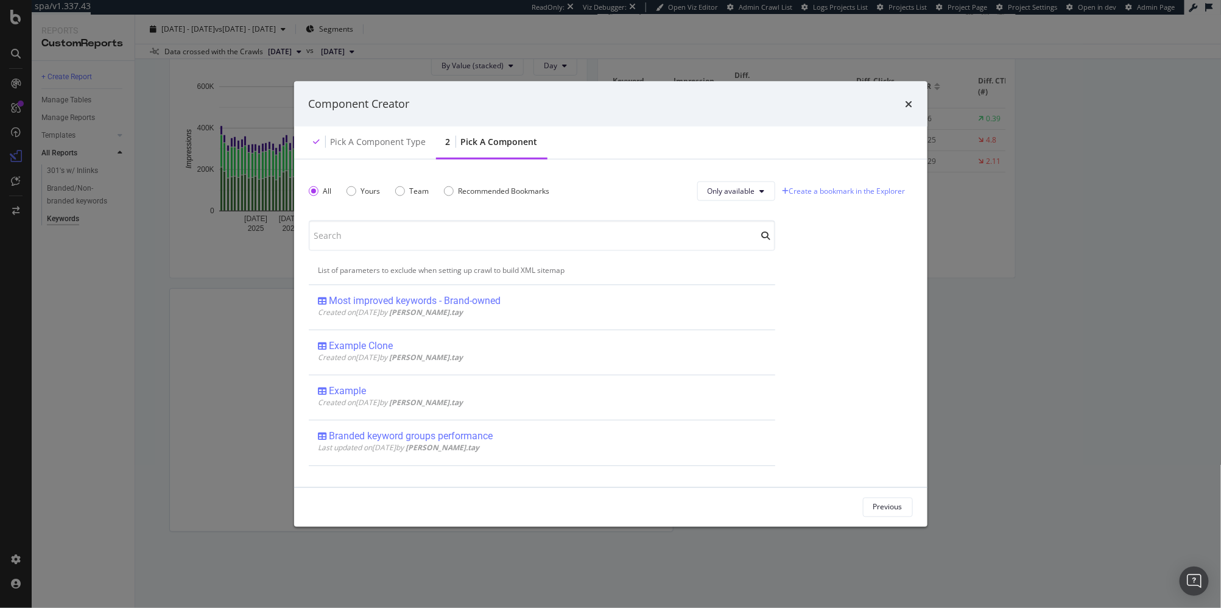
scroll to position [0, 0]
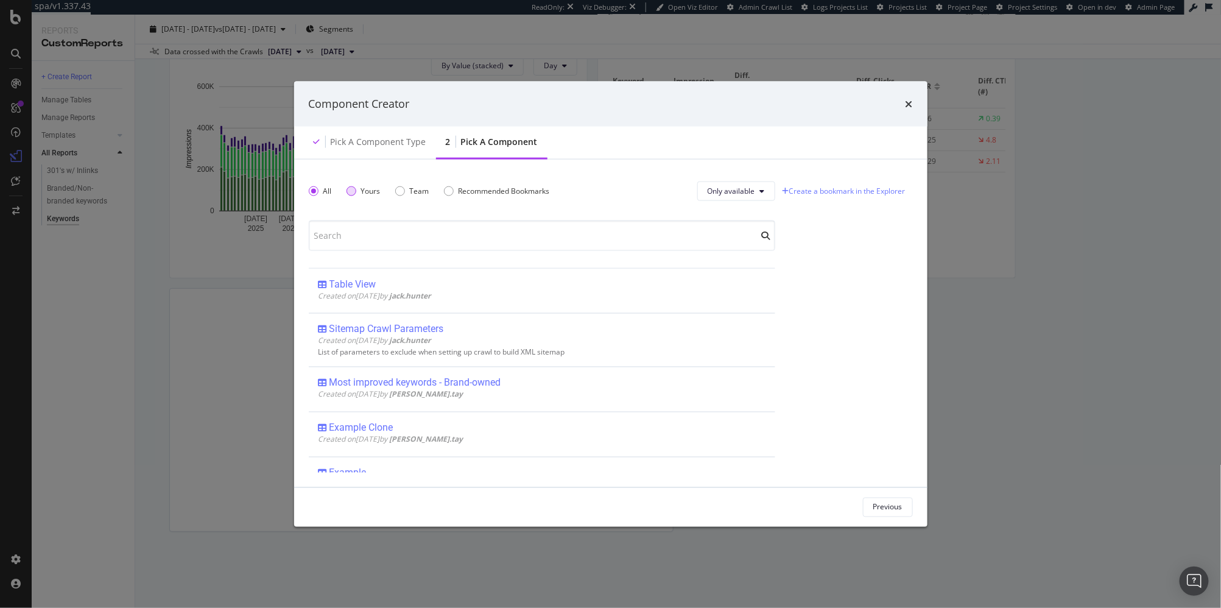
click at [348, 189] on div "Yours" at bounding box center [352, 191] width 10 height 10
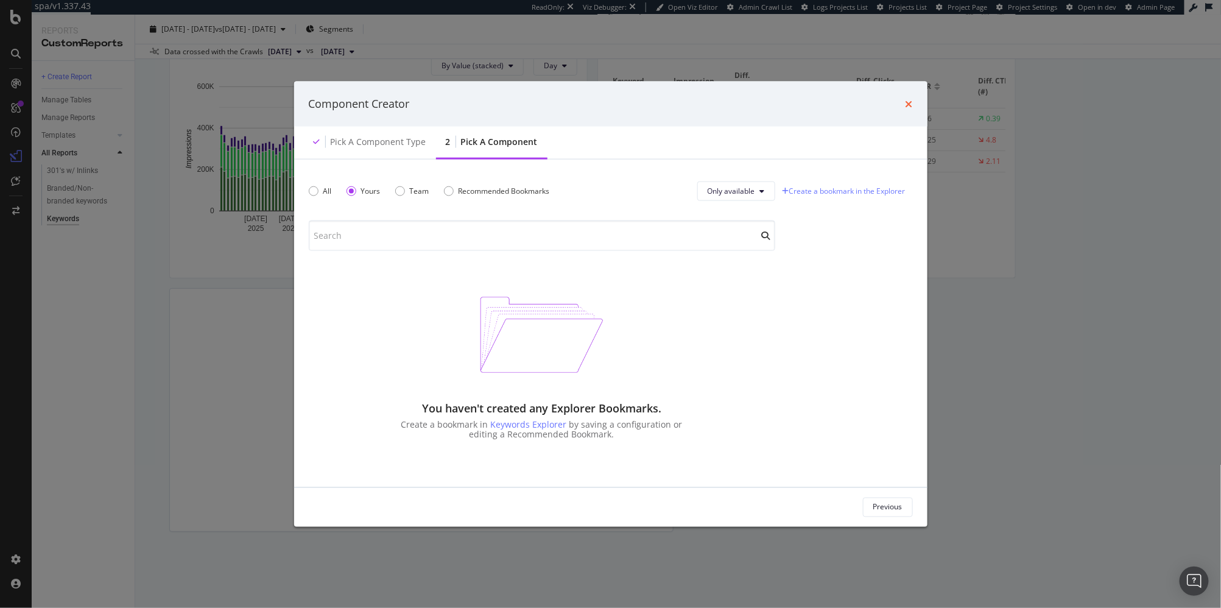
click at [908, 102] on icon "times" at bounding box center [909, 104] width 7 height 10
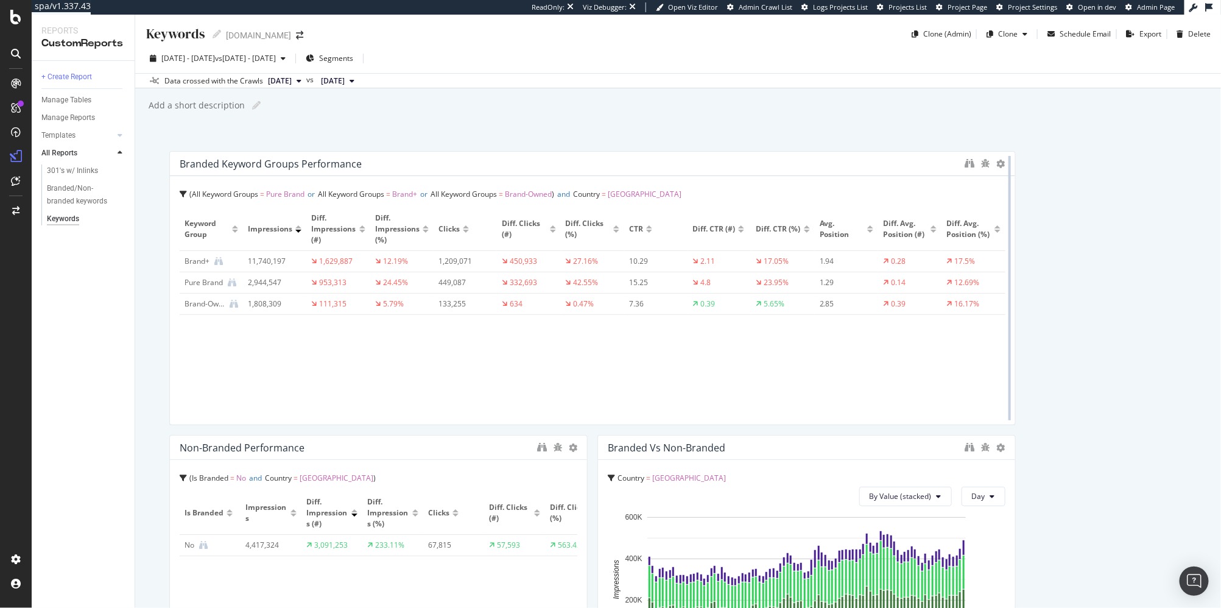
drag, startPoint x: 596, startPoint y: 270, endPoint x: 1015, endPoint y: 254, distance: 419.4
click at [1017, 254] on div "Branded keyword groups performance All Keyword Groups = Pure Brand or All Keywo…" at bounding box center [678, 572] width 1018 height 842
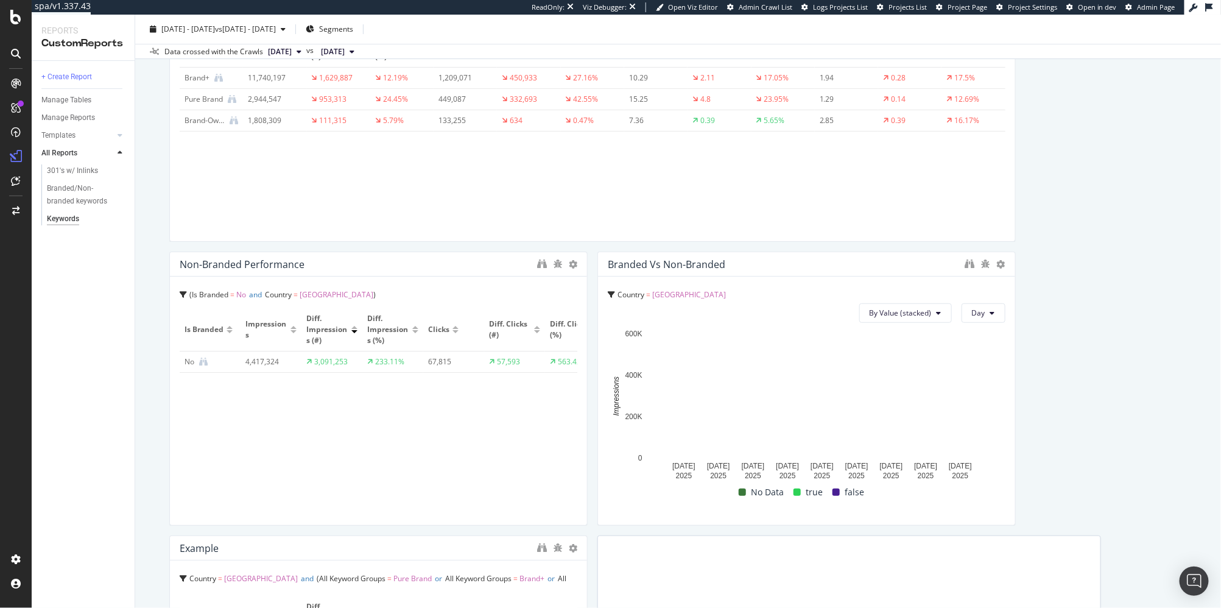
scroll to position [191, 0]
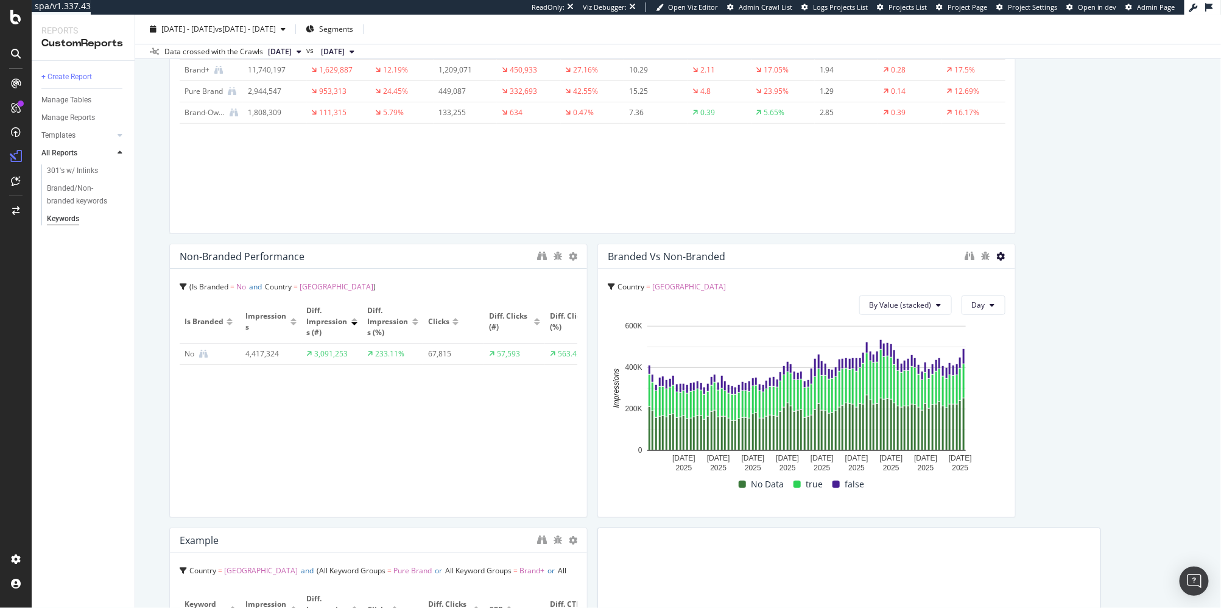
click at [1001, 255] on icon at bounding box center [1001, 256] width 9 height 9
click at [1035, 241] on div "Branded keyword groups performance All Keyword Groups = Pure Brand or All Keywo…" at bounding box center [678, 381] width 1018 height 842
click at [570, 259] on icon at bounding box center [573, 256] width 9 height 9
click at [573, 258] on icon at bounding box center [573, 256] width 9 height 9
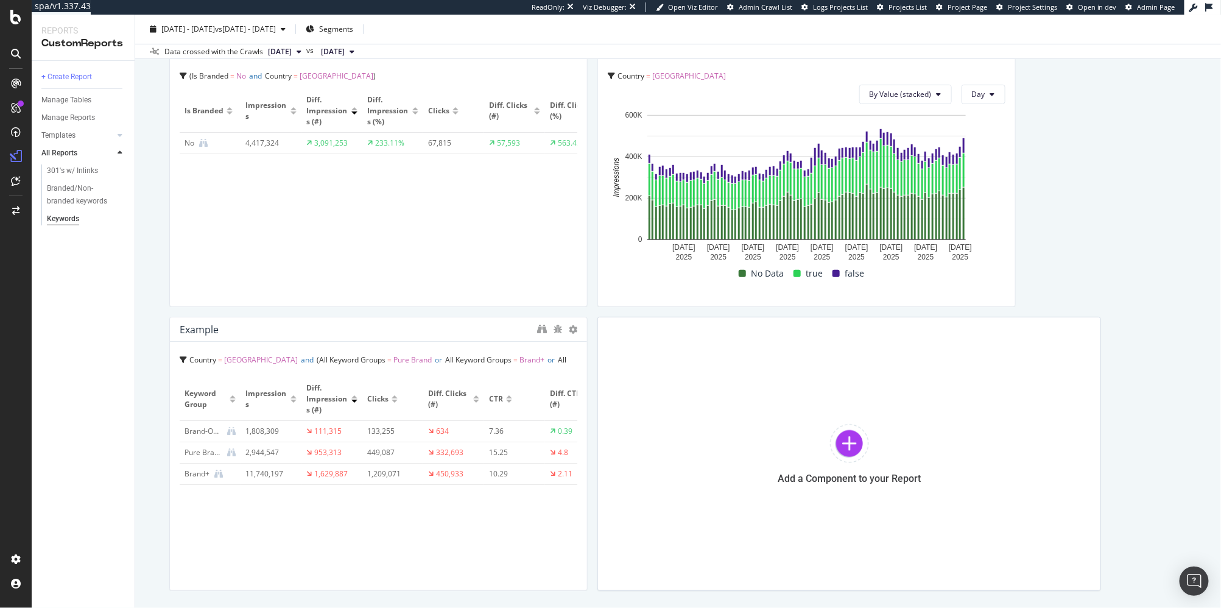
scroll to position [405, 0]
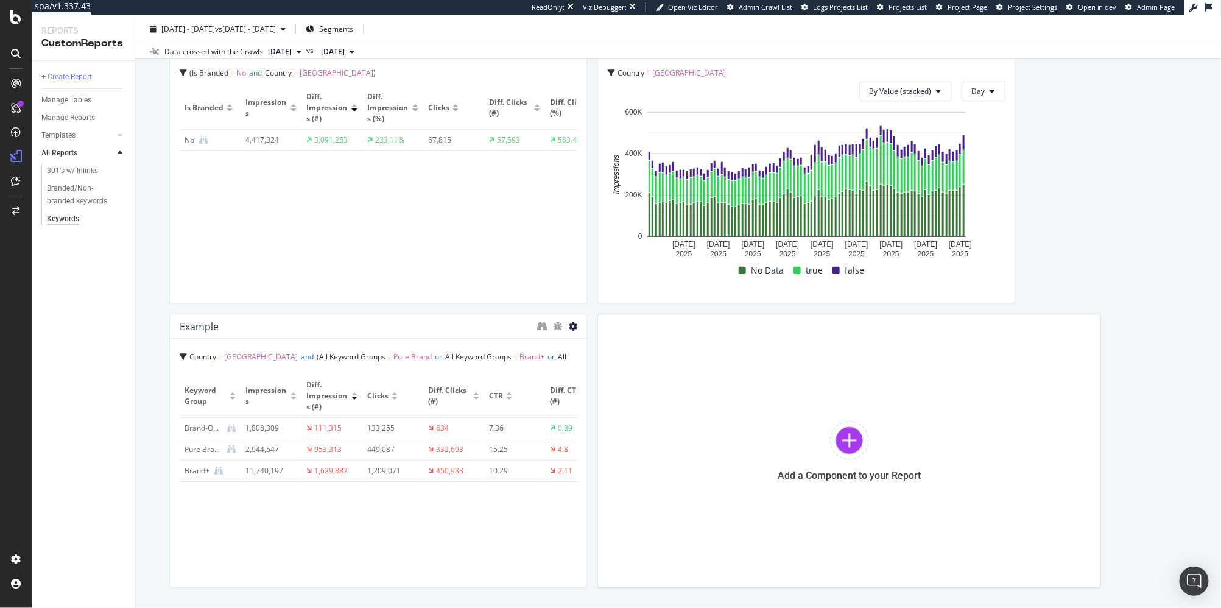
click at [573, 326] on icon at bounding box center [573, 326] width 9 height 9
click at [586, 335] on div "Delete" at bounding box center [601, 342] width 62 height 23
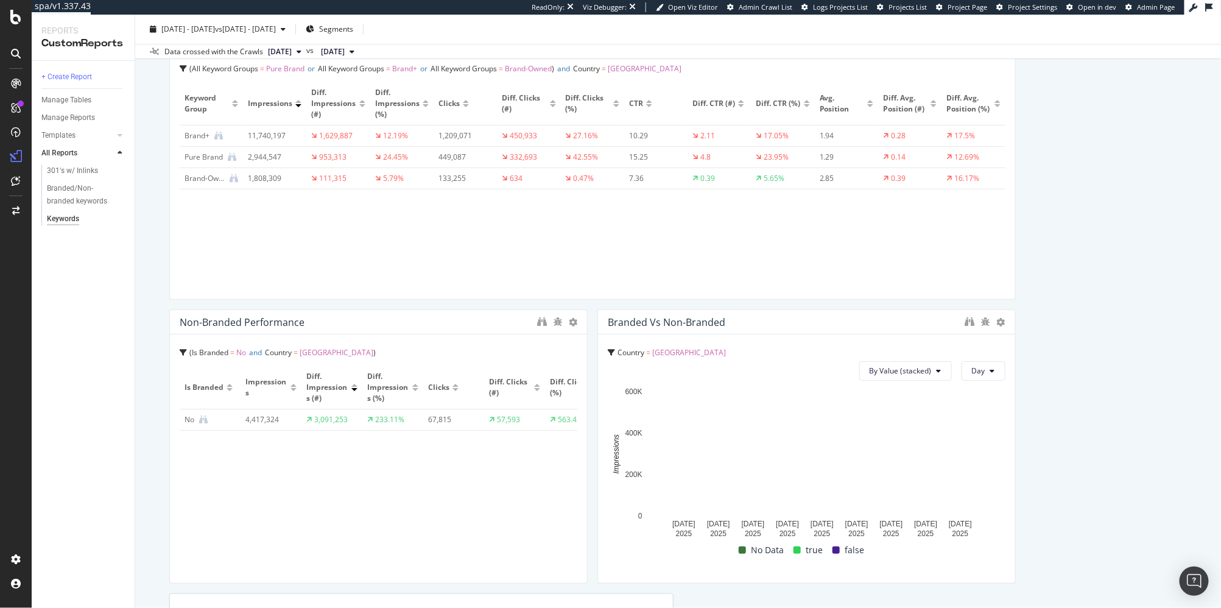
scroll to position [126, 0]
